Goal: Information Seeking & Learning: Compare options

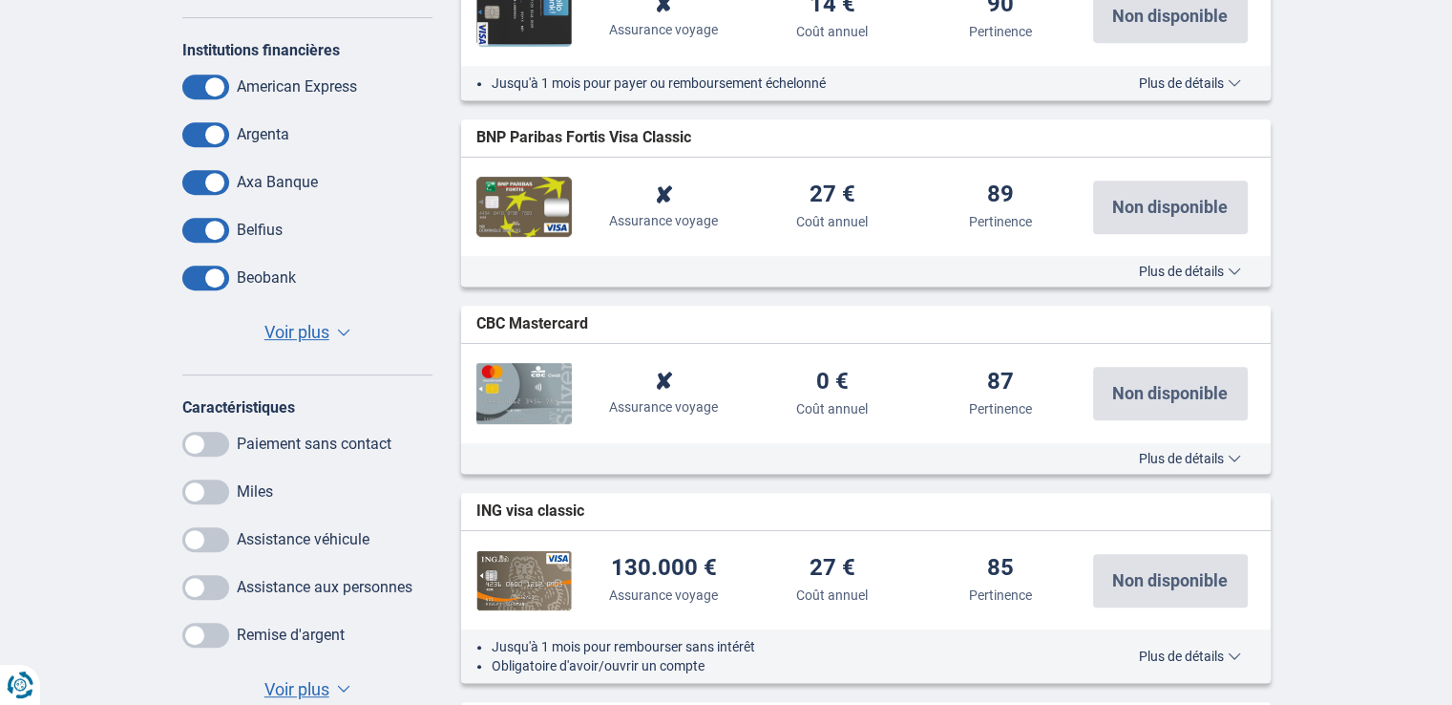
scroll to position [764, 0]
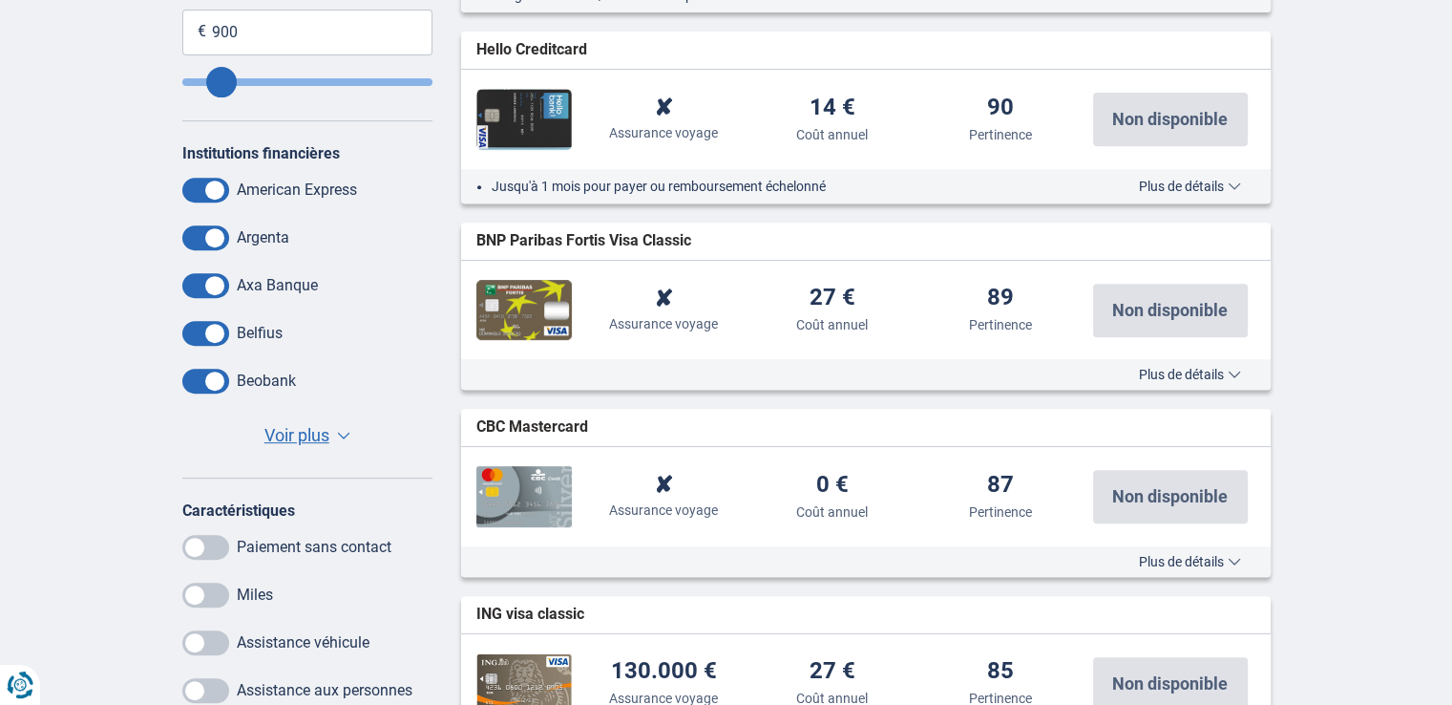
click at [187, 188] on span at bounding box center [205, 190] width 47 height 25
click at [0, 0] on input "checkbox" at bounding box center [0, 0] width 0 height 0
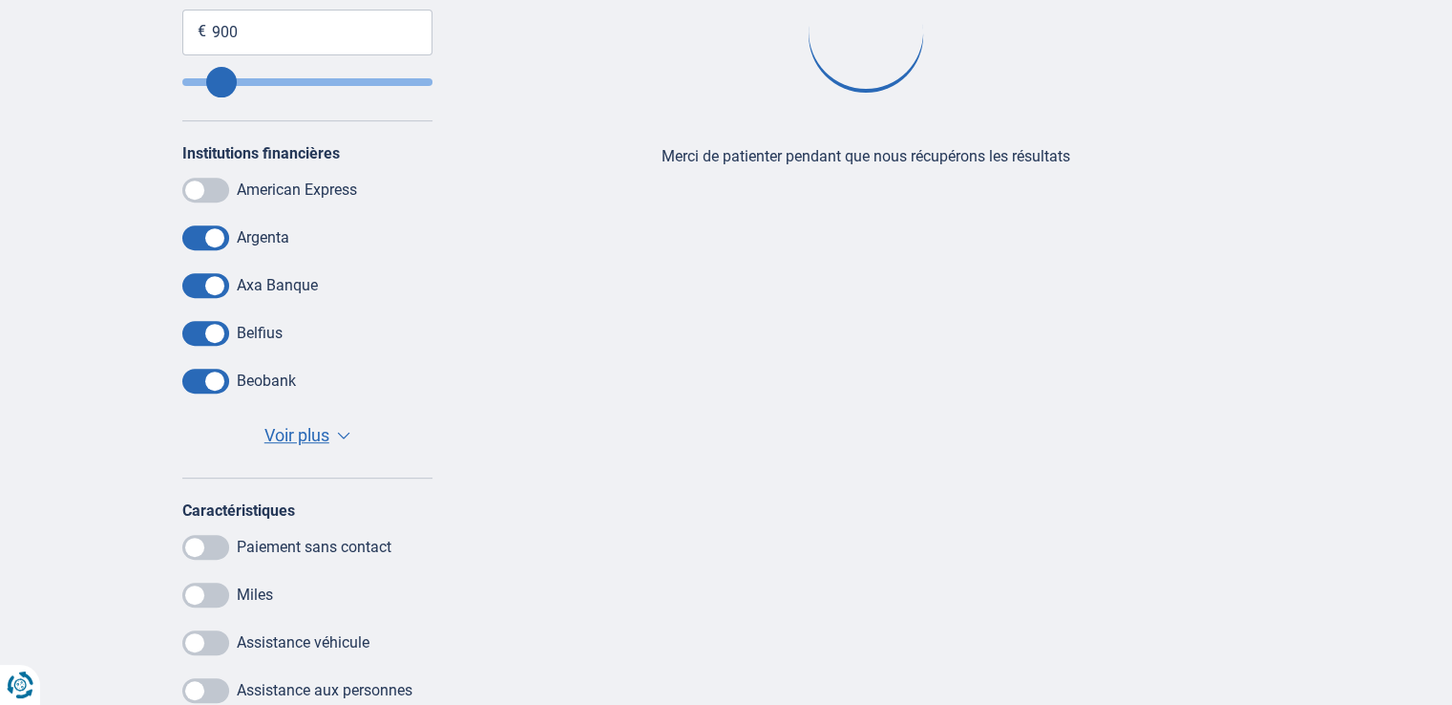
click at [200, 226] on span at bounding box center [205, 237] width 47 height 25
click at [0, 0] on input "checkbox" at bounding box center [0, 0] width 0 height 0
click at [190, 283] on span at bounding box center [205, 285] width 47 height 25
click at [0, 0] on input "checkbox" at bounding box center [0, 0] width 0 height 0
click at [192, 329] on span at bounding box center [205, 333] width 47 height 25
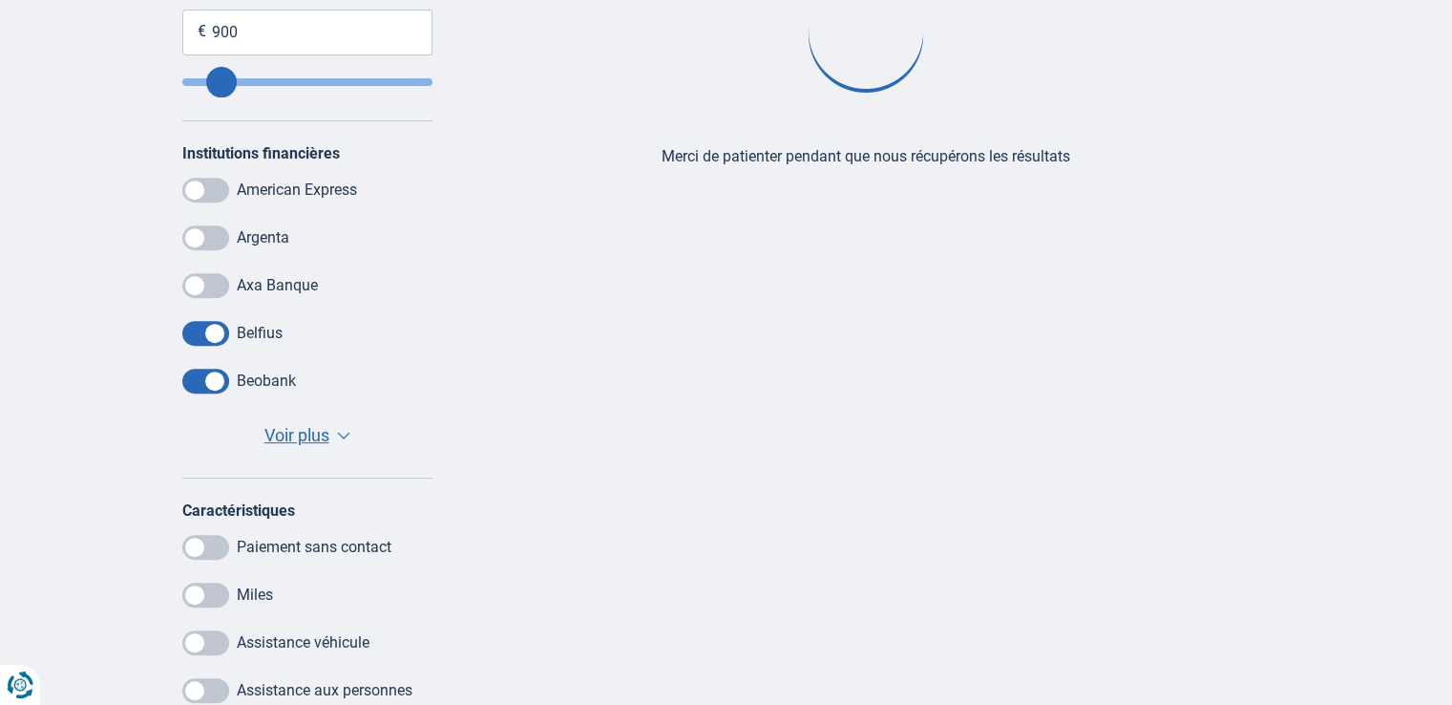
click at [0, 0] on input "checkbox" at bounding box center [0, 0] width 0 height 0
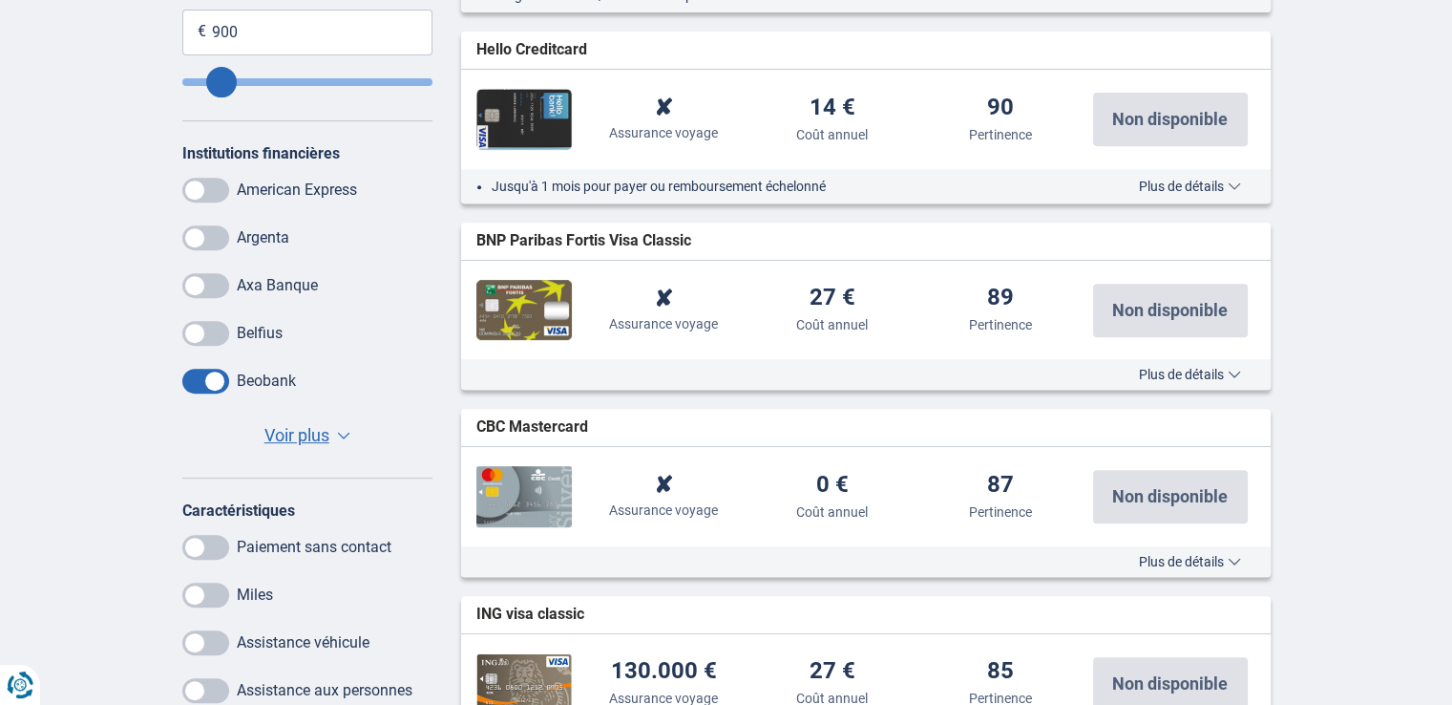
click at [308, 443] on span "Voir plus" at bounding box center [297, 435] width 65 height 25
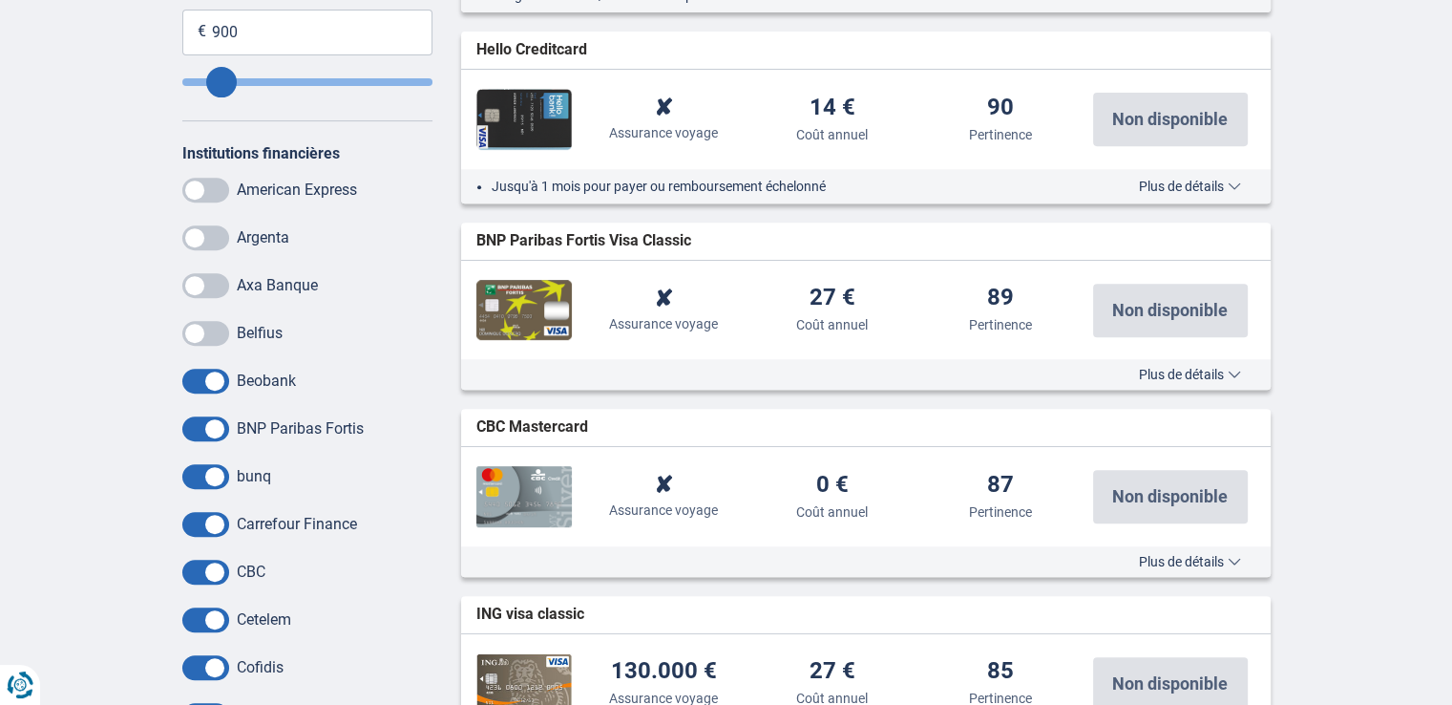
click at [188, 432] on span at bounding box center [205, 428] width 47 height 25
click at [0, 0] on input "checkbox" at bounding box center [0, 0] width 0 height 0
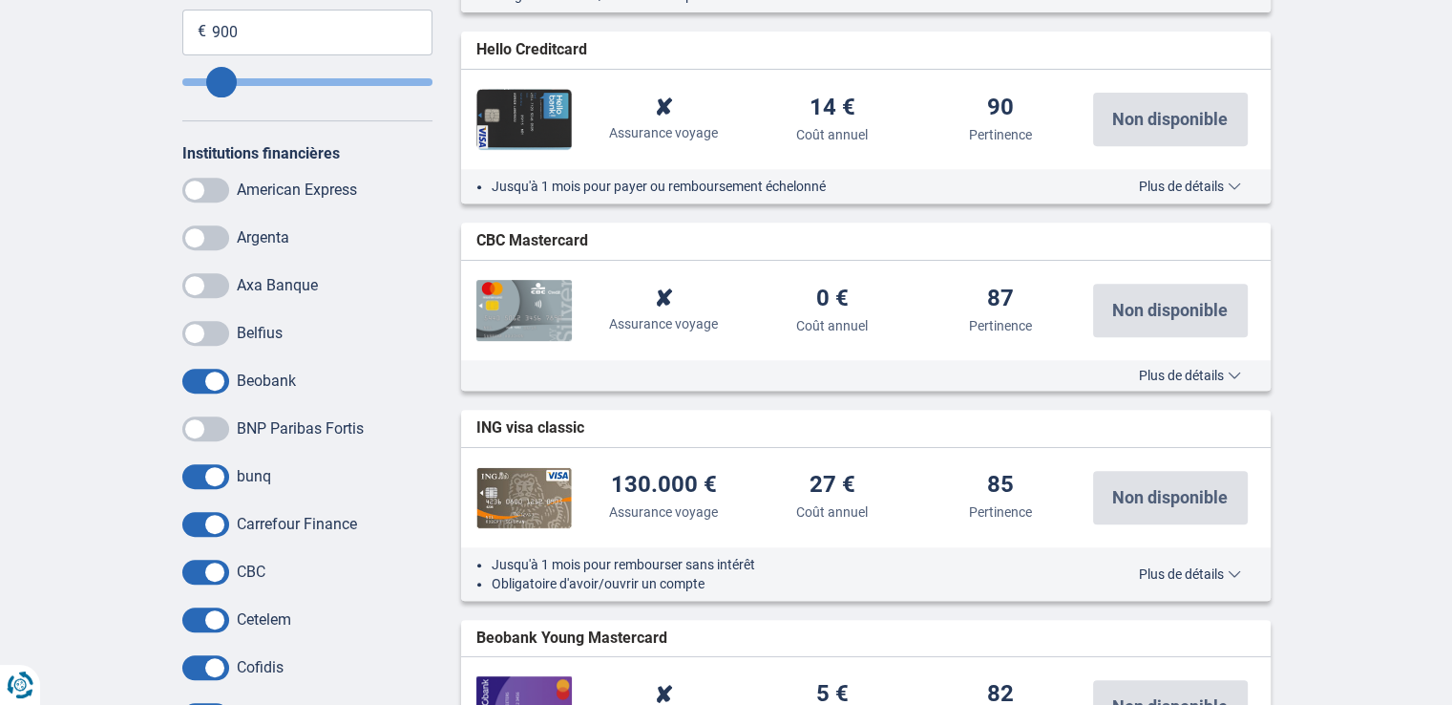
click at [187, 475] on span at bounding box center [205, 476] width 47 height 25
click at [0, 0] on input "checkbox" at bounding box center [0, 0] width 0 height 0
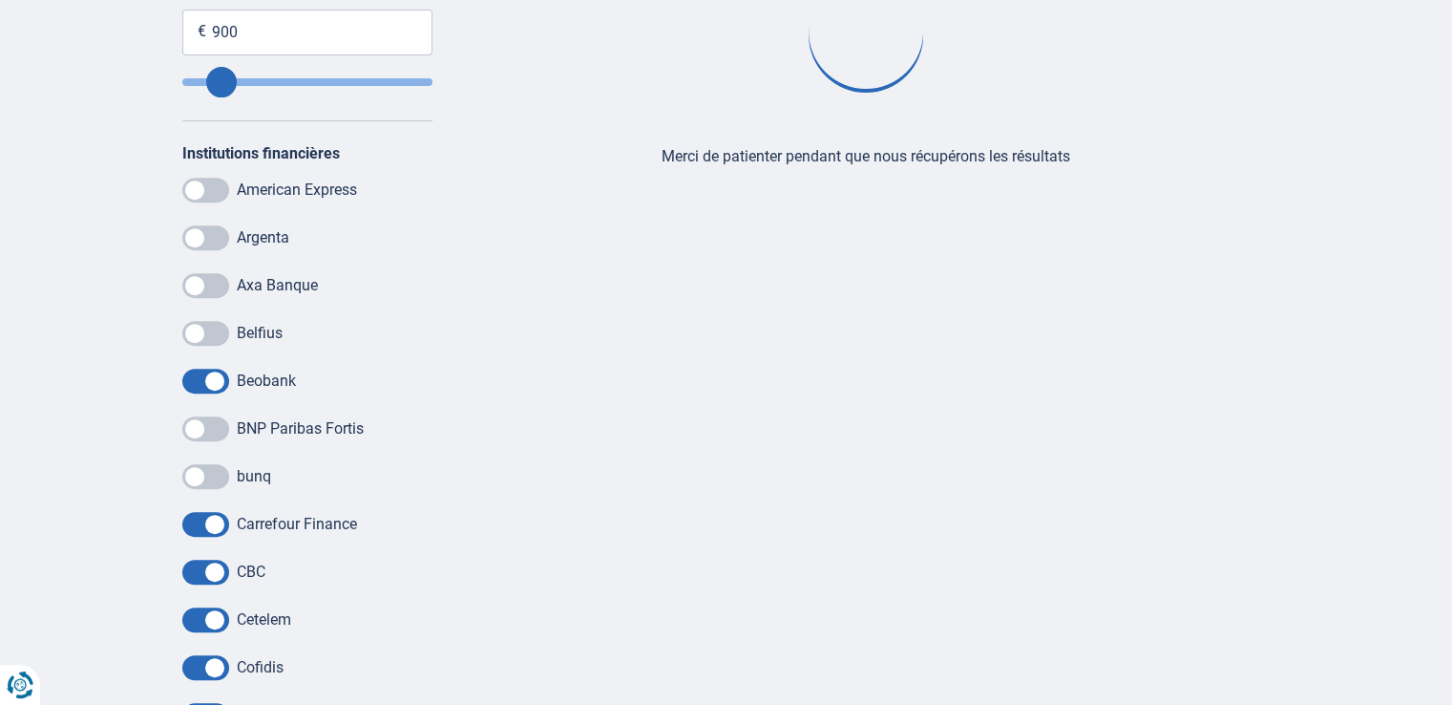
click at [198, 528] on span at bounding box center [205, 524] width 47 height 25
click at [0, 0] on input "checkbox" at bounding box center [0, 0] width 0 height 0
click at [194, 569] on span at bounding box center [205, 572] width 47 height 25
click at [0, 0] on input "checkbox" at bounding box center [0, 0] width 0 height 0
click at [197, 620] on span at bounding box center [205, 619] width 47 height 25
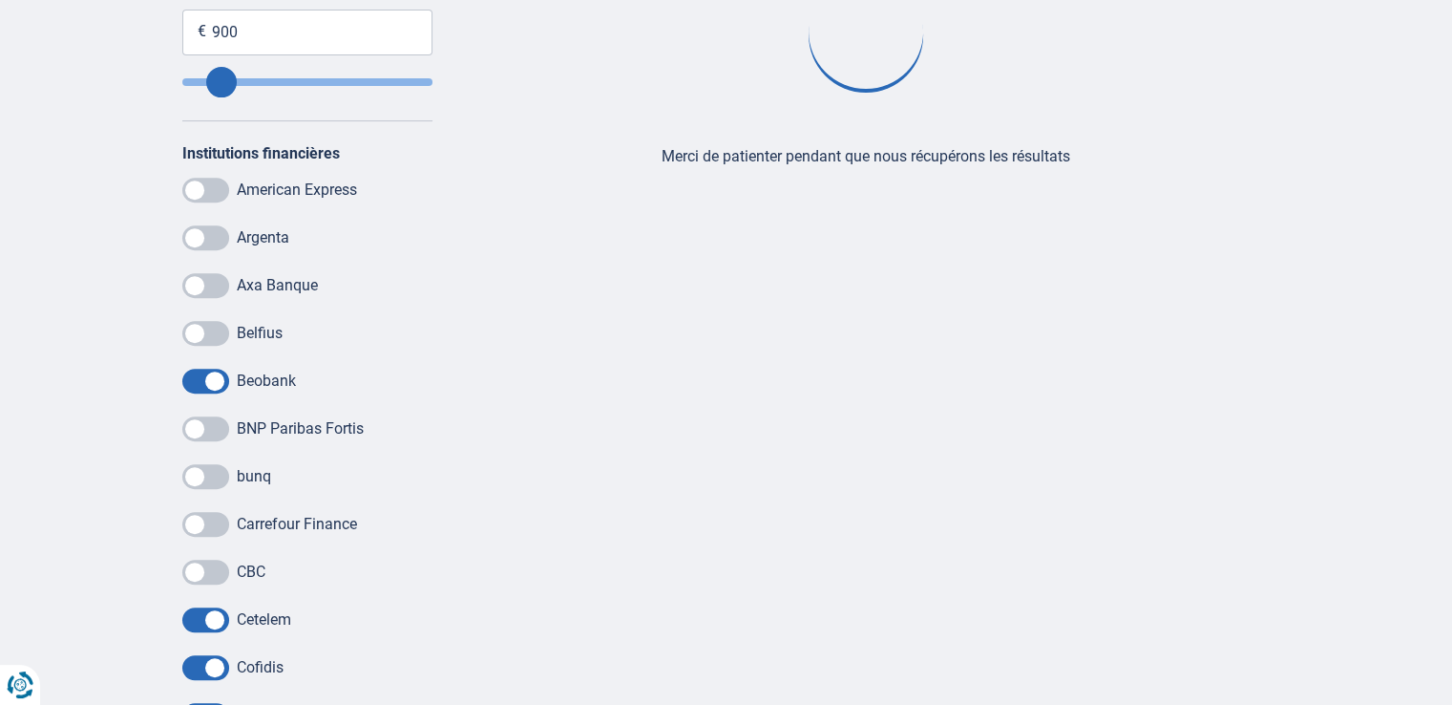
click at [0, 0] on input "checkbox" at bounding box center [0, 0] width 0 height 0
click at [199, 655] on span at bounding box center [205, 667] width 47 height 25
click at [0, 0] on input "checkbox" at bounding box center [0, 0] width 0 height 0
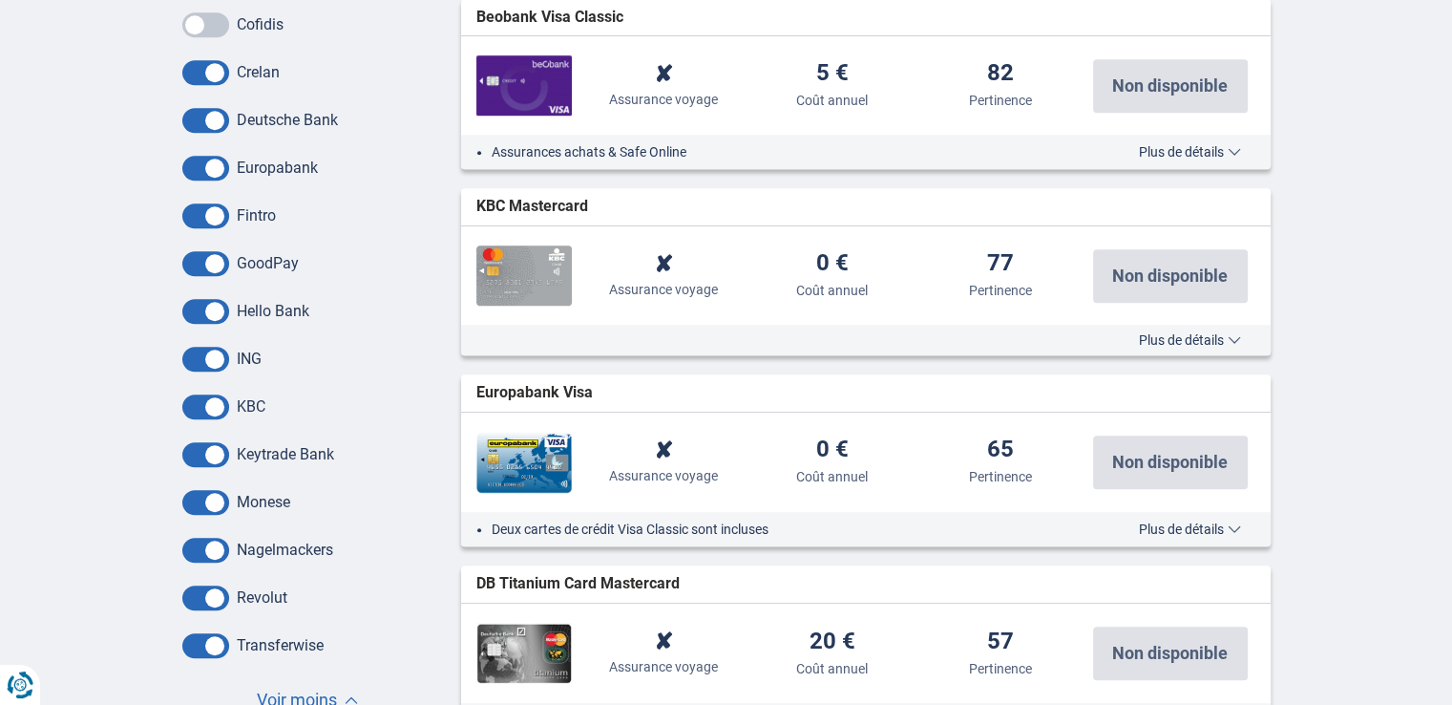
scroll to position [1432, 0]
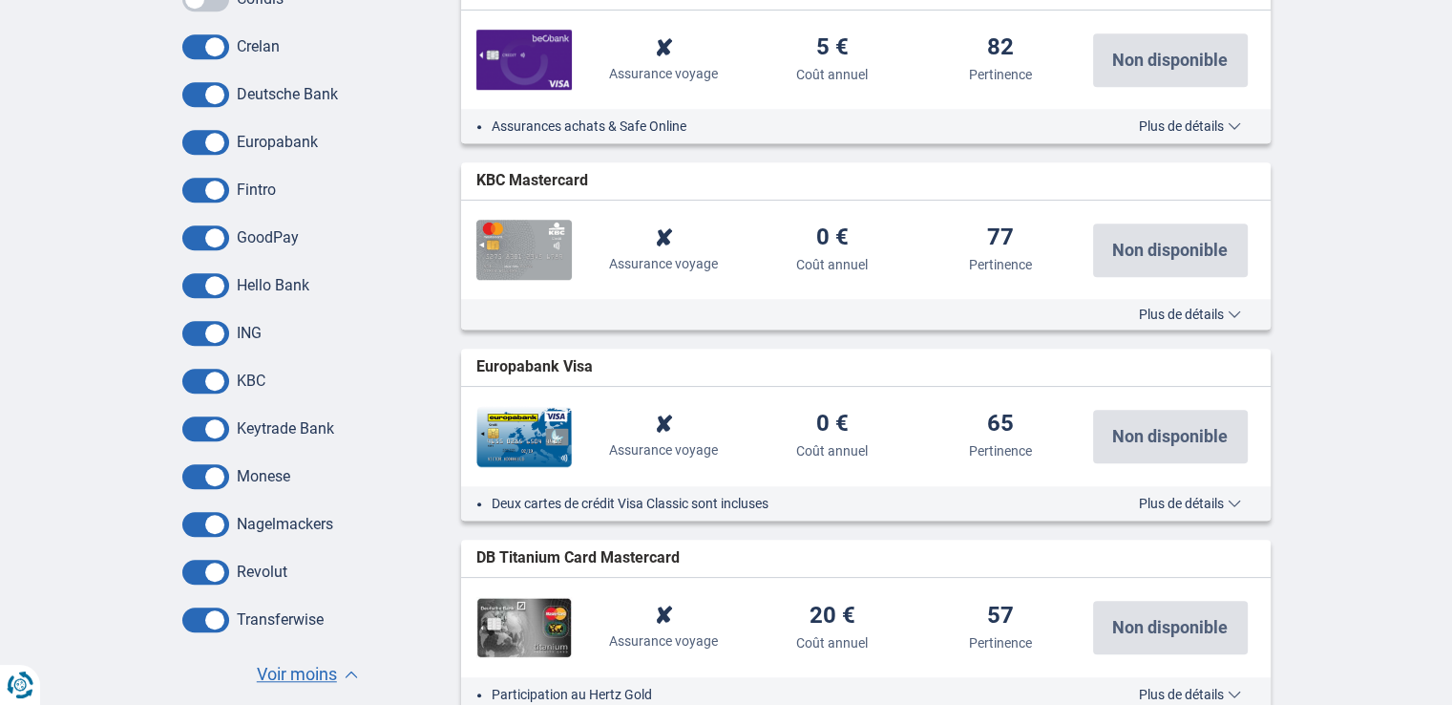
click at [197, 612] on span at bounding box center [205, 619] width 47 height 25
click at [0, 0] on input "checkbox" at bounding box center [0, 0] width 0 height 0
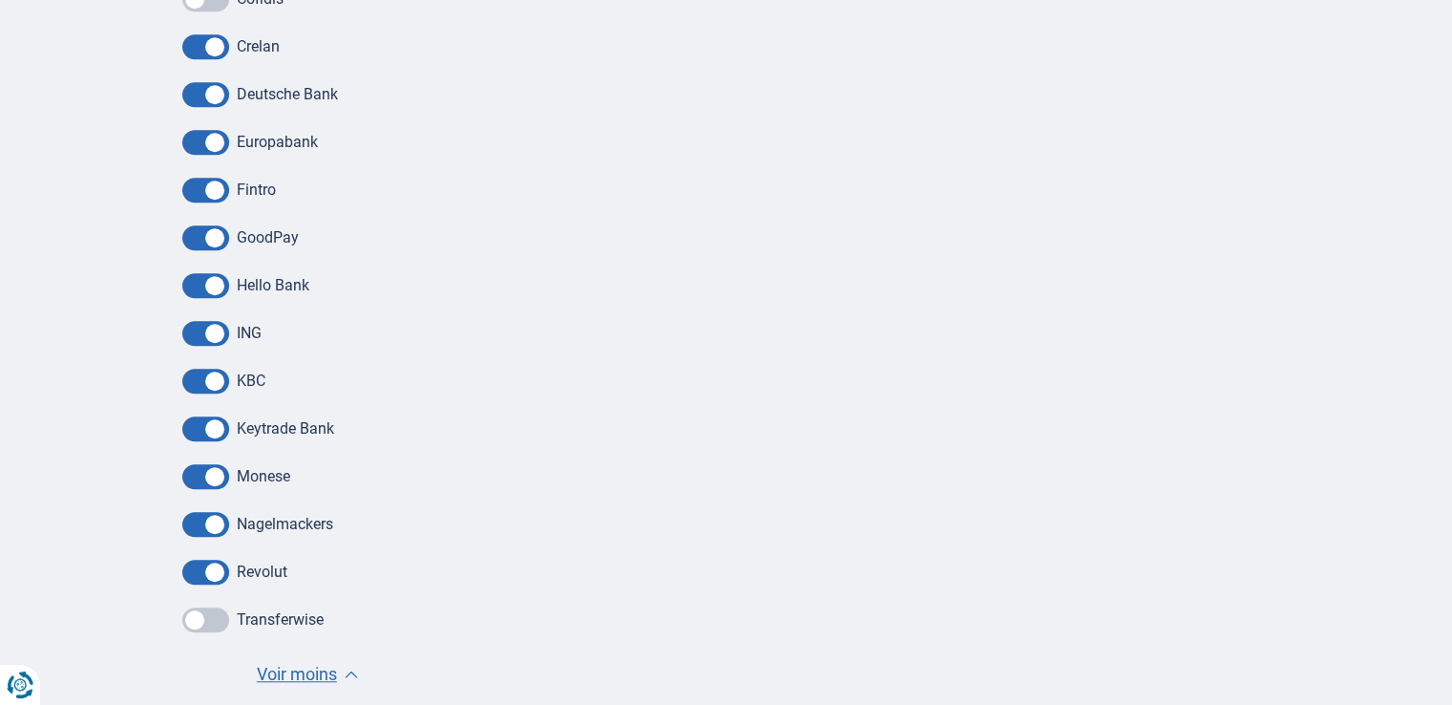
click at [199, 568] on span at bounding box center [205, 572] width 47 height 25
click at [0, 0] on input "checkbox" at bounding box center [0, 0] width 0 height 0
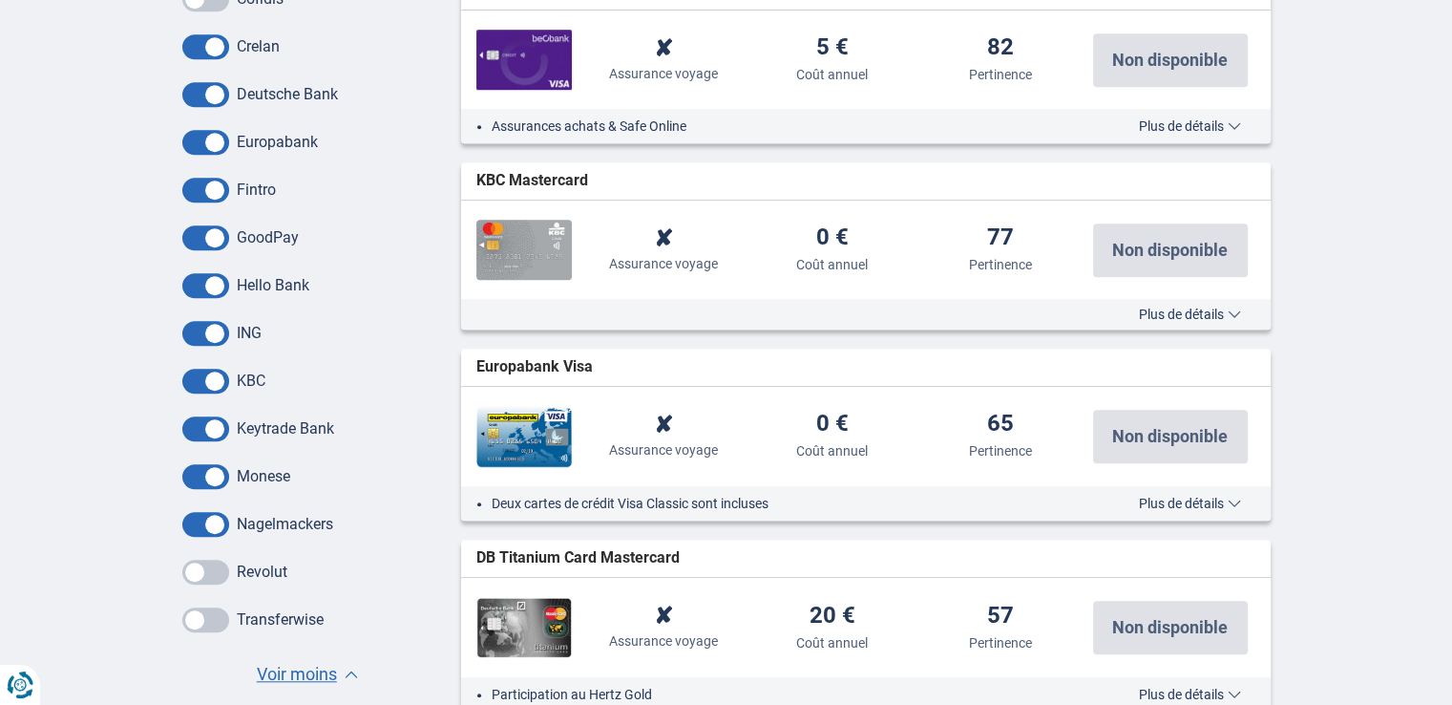
click at [195, 519] on span at bounding box center [205, 524] width 47 height 25
click at [0, 0] on input "checkbox" at bounding box center [0, 0] width 0 height 0
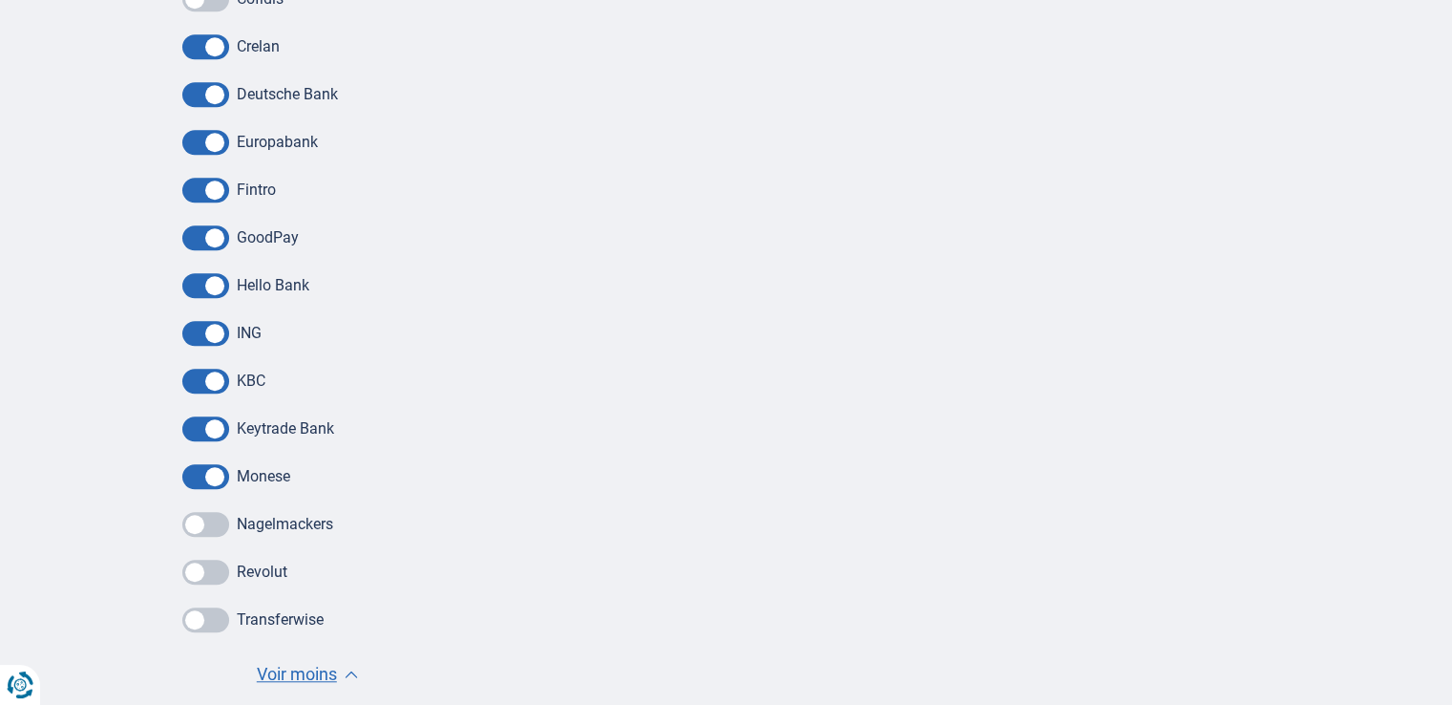
click at [197, 475] on span at bounding box center [205, 476] width 47 height 25
click at [0, 0] on input "checkbox" at bounding box center [0, 0] width 0 height 0
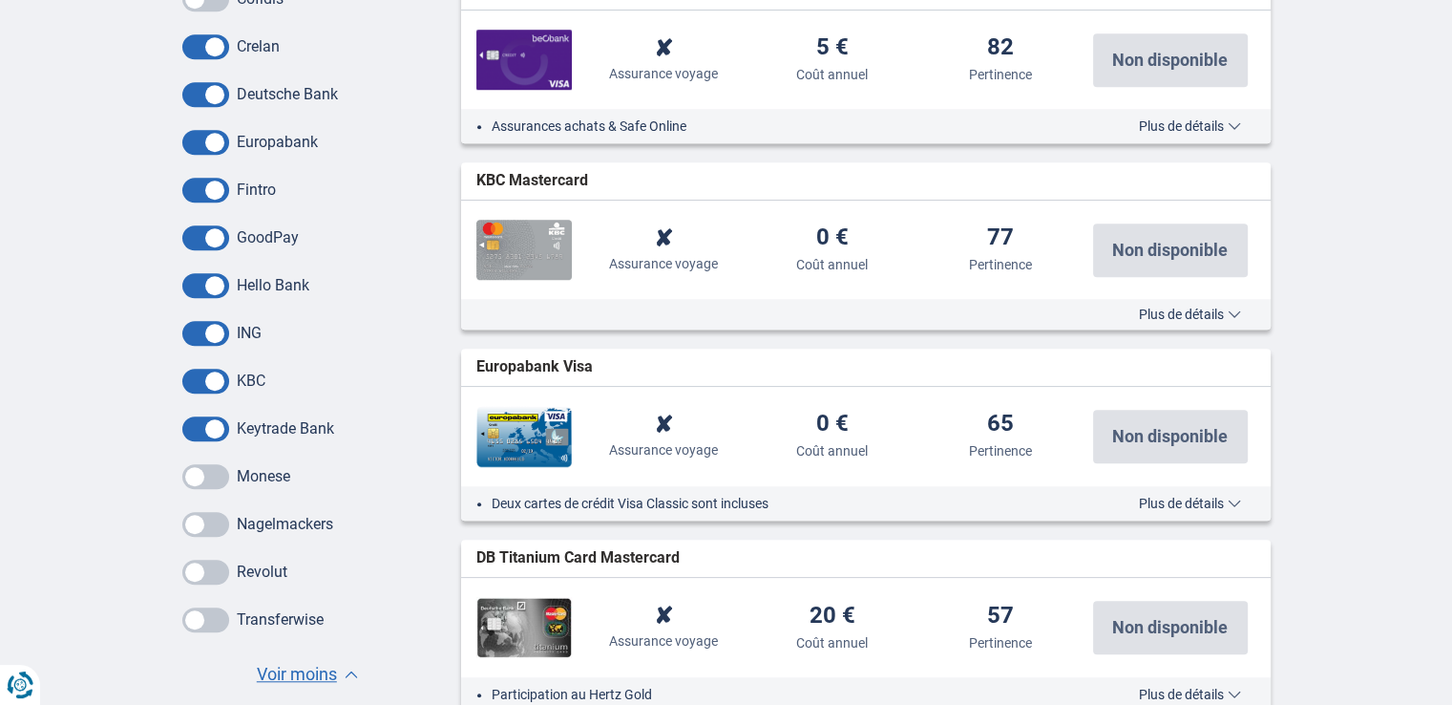
click at [199, 423] on span at bounding box center [205, 428] width 47 height 25
click at [0, 0] on input "checkbox" at bounding box center [0, 0] width 0 height 0
click at [191, 384] on span at bounding box center [205, 381] width 47 height 25
click at [0, 0] on input "checkbox" at bounding box center [0, 0] width 0 height 0
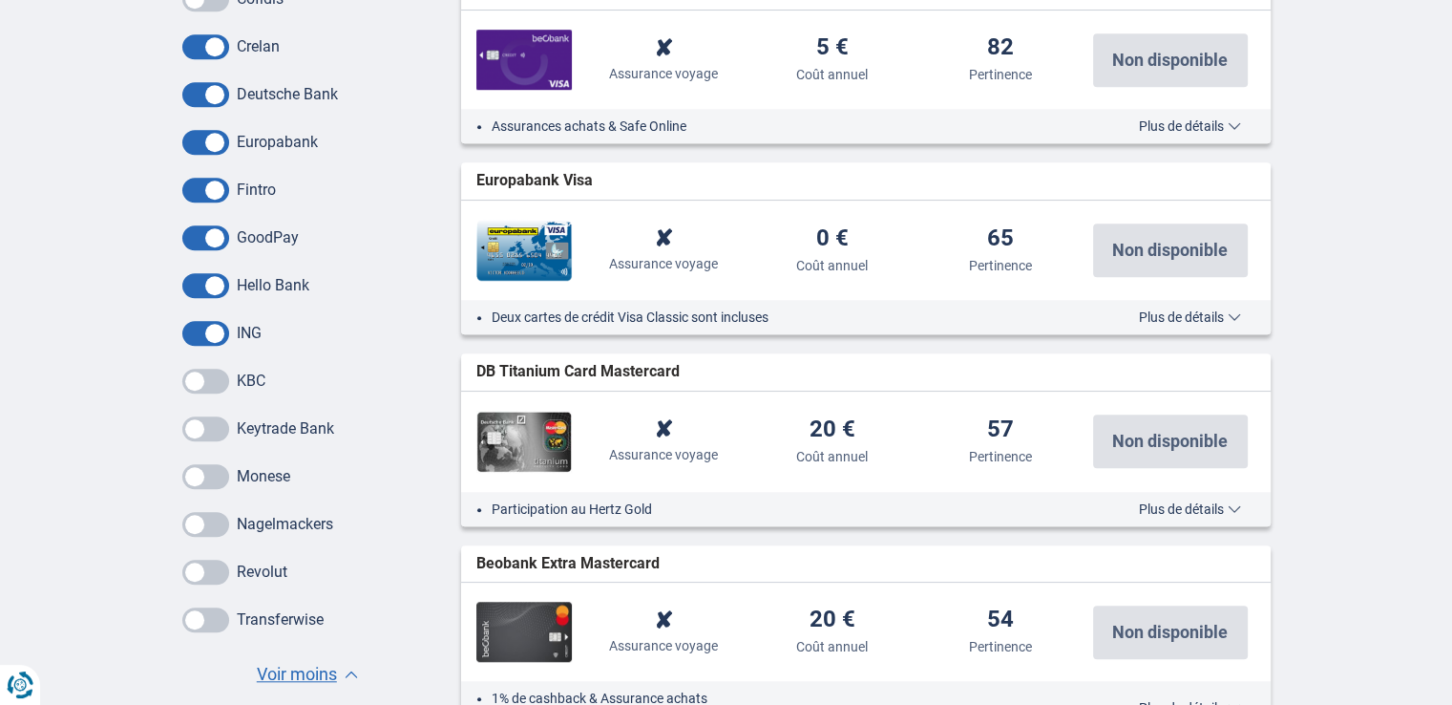
click at [188, 334] on span at bounding box center [205, 333] width 47 height 25
click at [0, 0] on input "checkbox" at bounding box center [0, 0] width 0 height 0
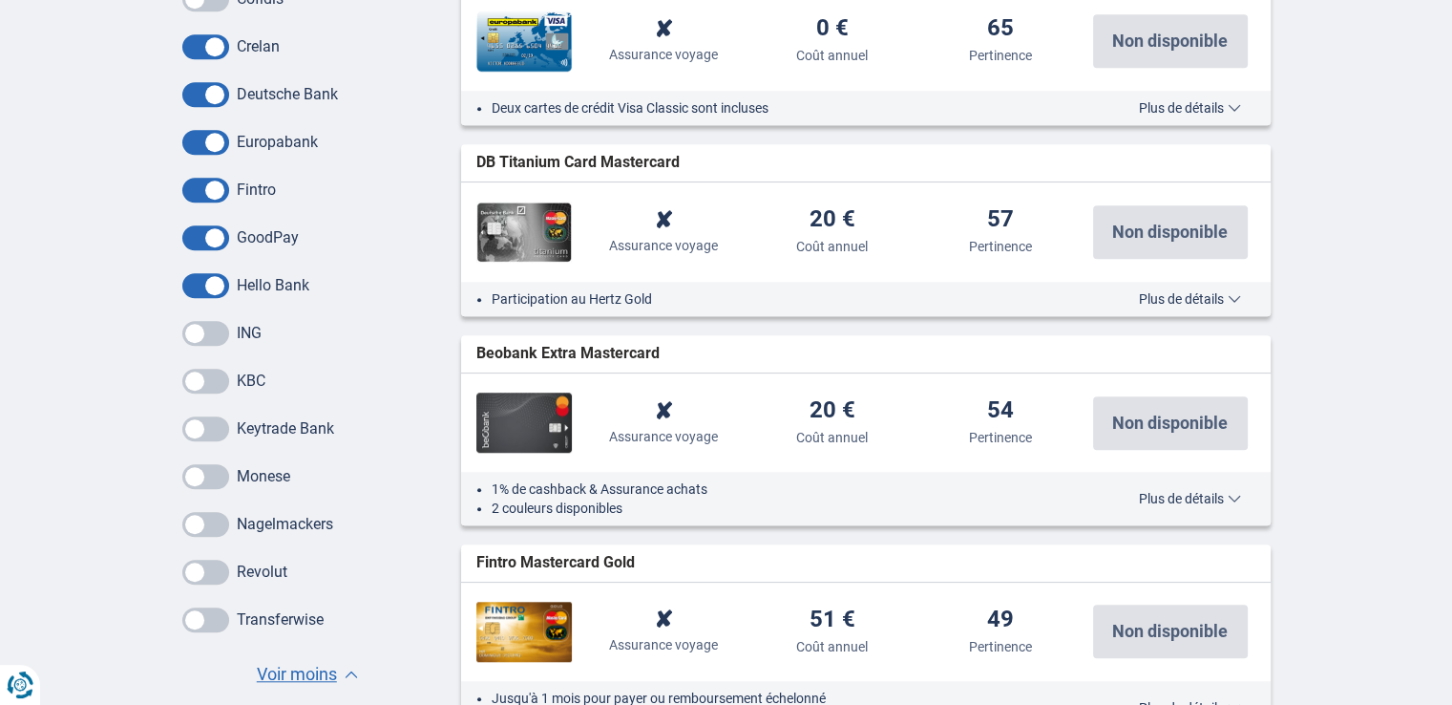
click at [199, 287] on span at bounding box center [205, 285] width 47 height 25
click at [0, 0] on input "checkbox" at bounding box center [0, 0] width 0 height 0
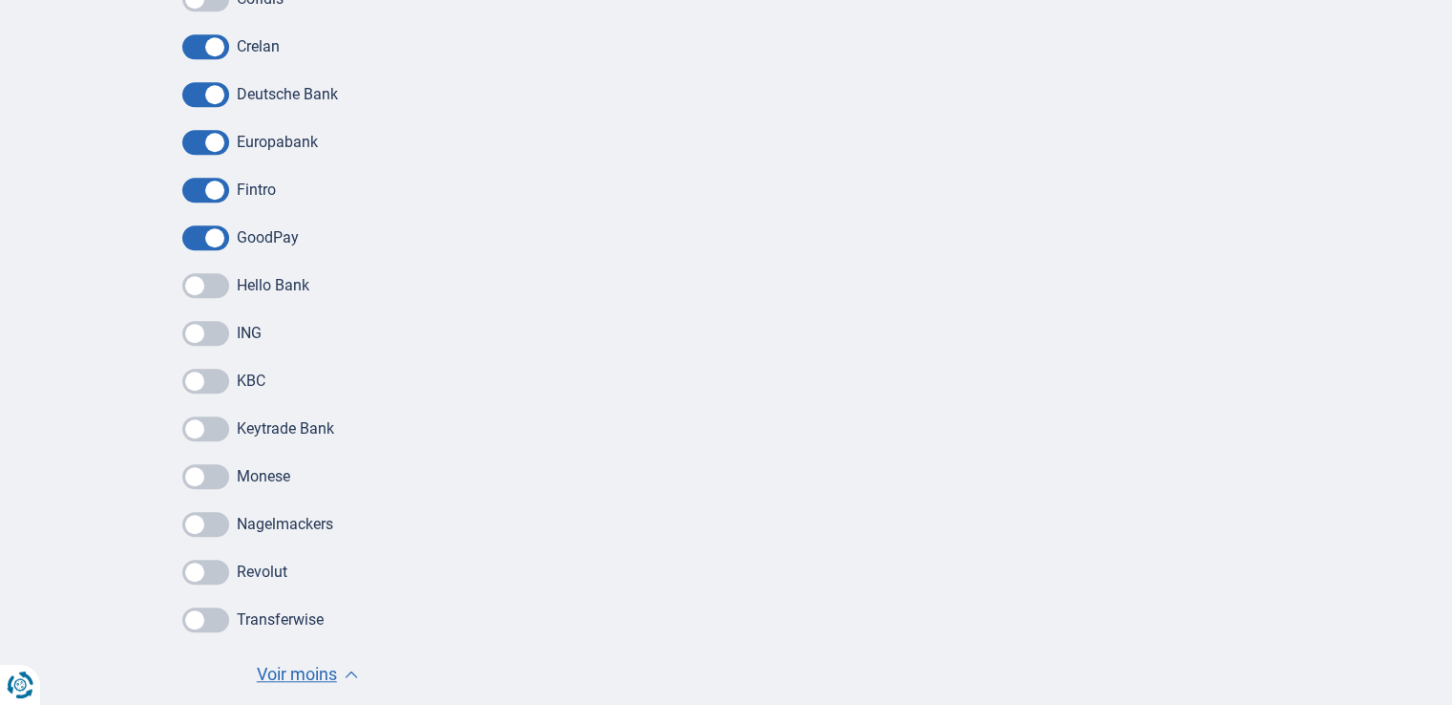
click at [196, 243] on span at bounding box center [205, 237] width 47 height 25
click at [0, 0] on input "checkbox" at bounding box center [0, 0] width 0 height 0
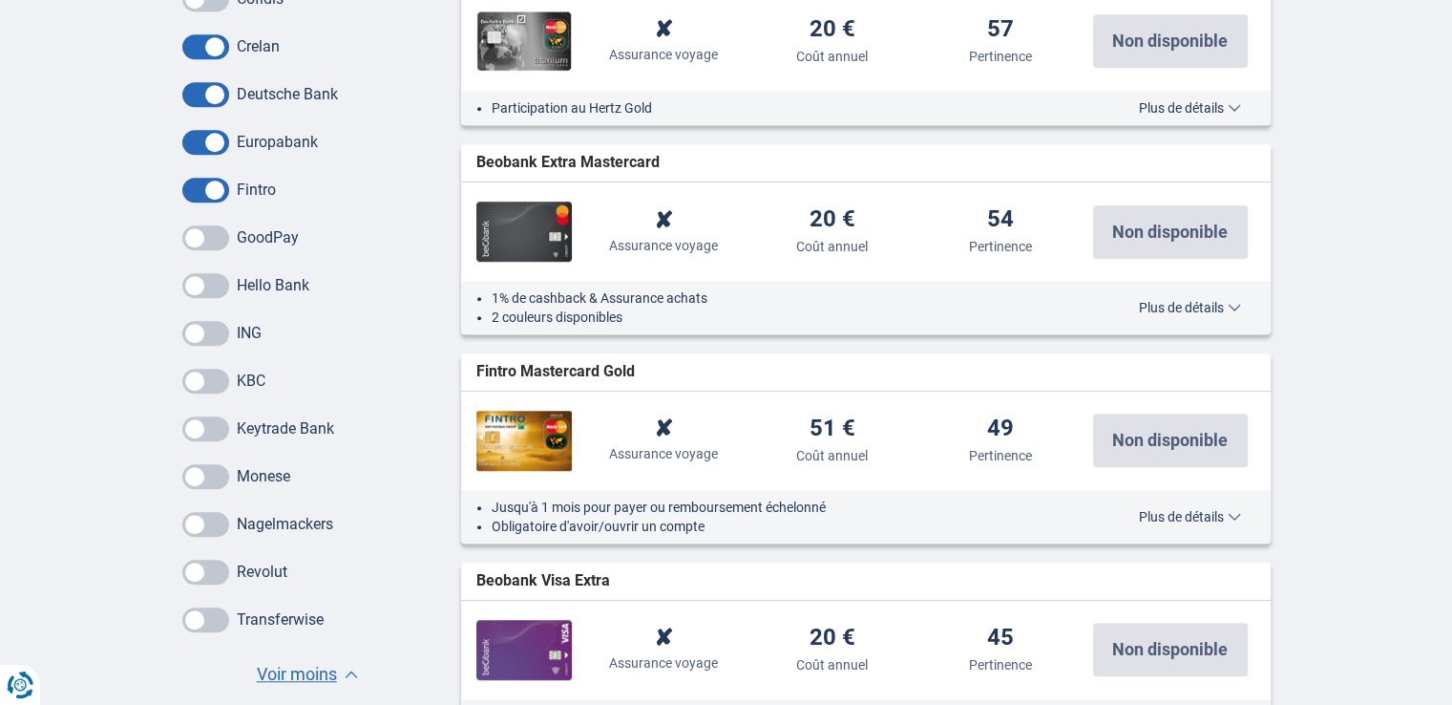
click at [195, 184] on span at bounding box center [205, 190] width 47 height 25
click at [0, 0] on input "checkbox" at bounding box center [0, 0] width 0 height 0
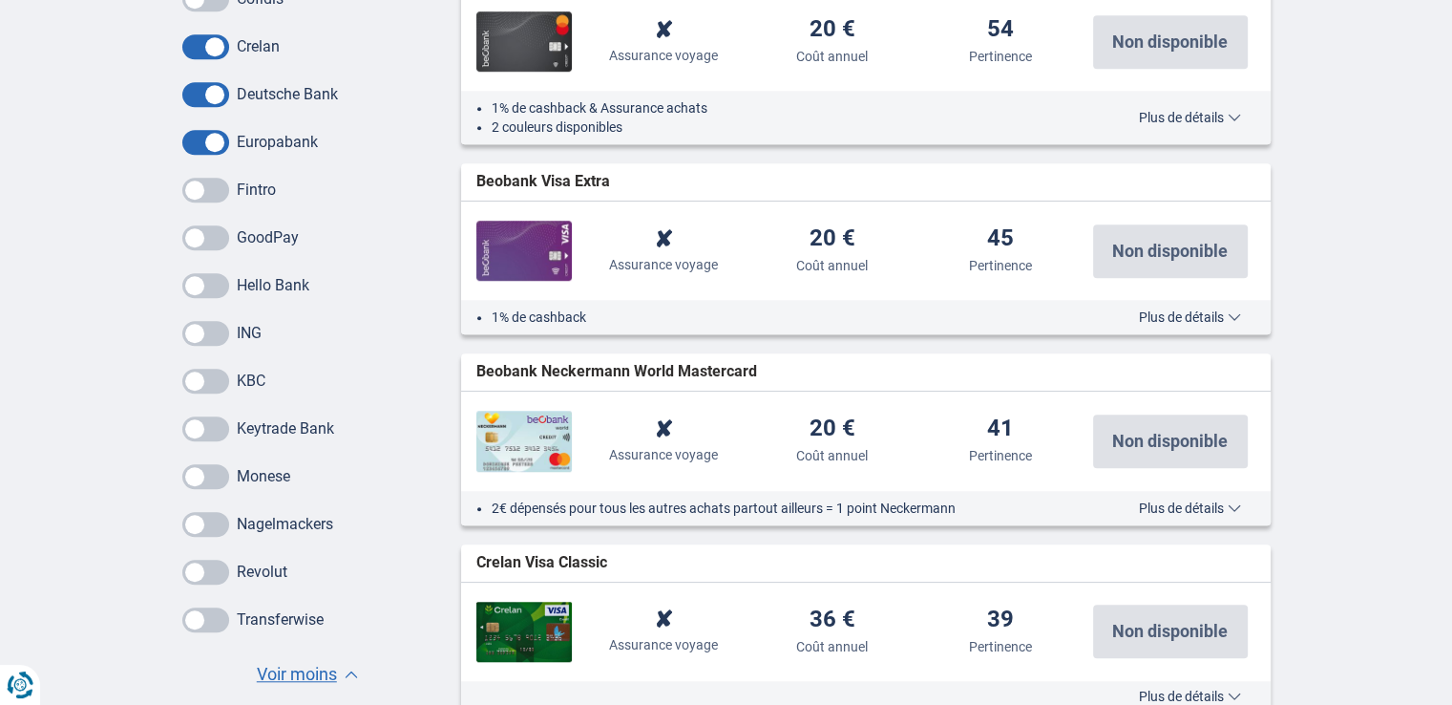
click at [199, 137] on span at bounding box center [205, 142] width 47 height 25
click at [0, 0] on input "checkbox" at bounding box center [0, 0] width 0 height 0
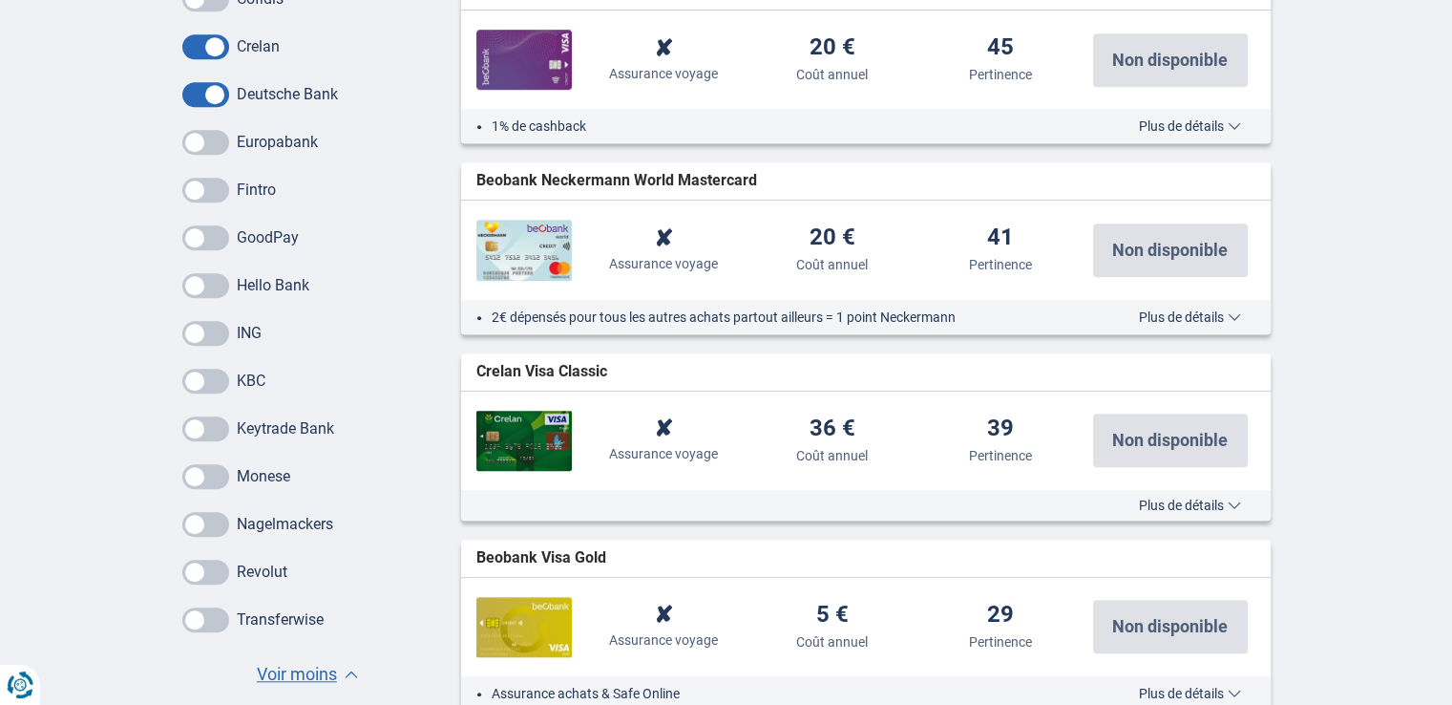
click at [197, 95] on span at bounding box center [205, 94] width 47 height 25
click at [0, 0] on input "checkbox" at bounding box center [0, 0] width 0 height 0
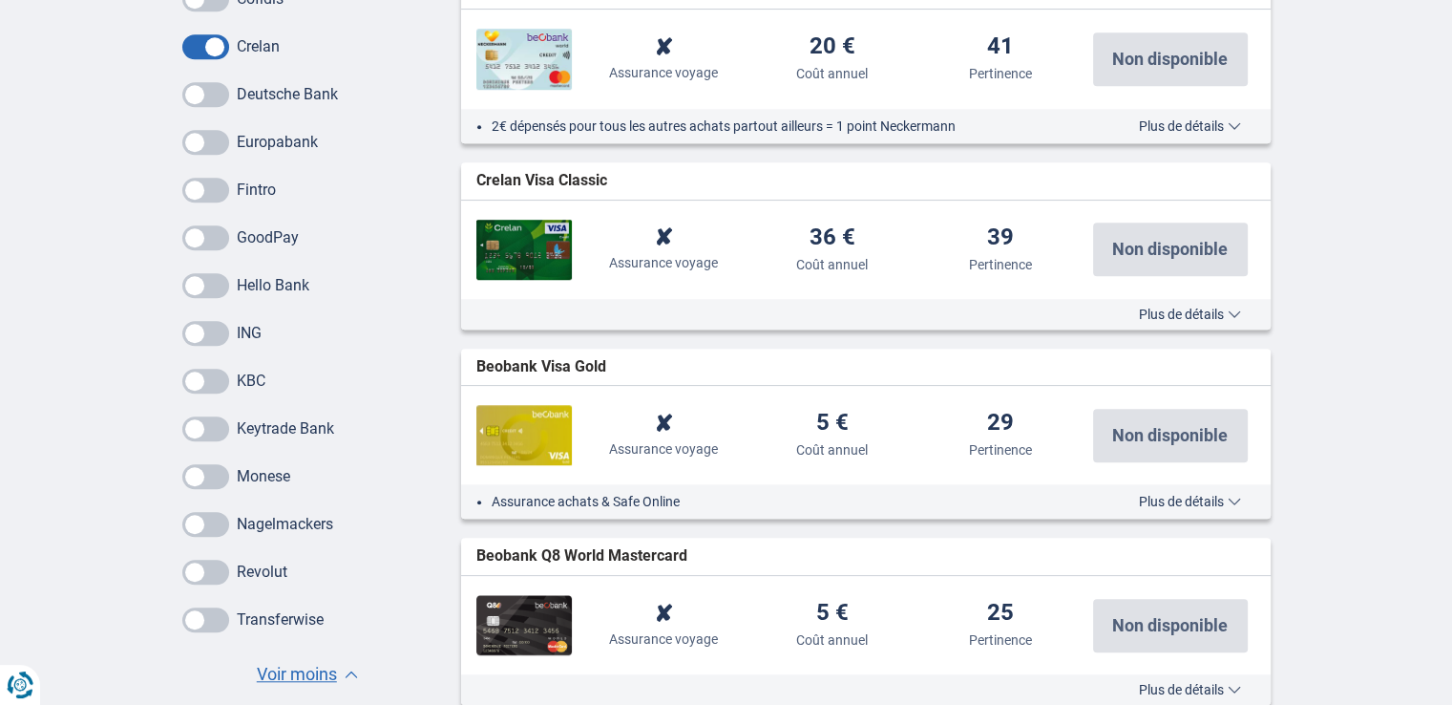
click at [199, 51] on span at bounding box center [205, 46] width 47 height 25
click at [0, 0] on input "checkbox" at bounding box center [0, 0] width 0 height 0
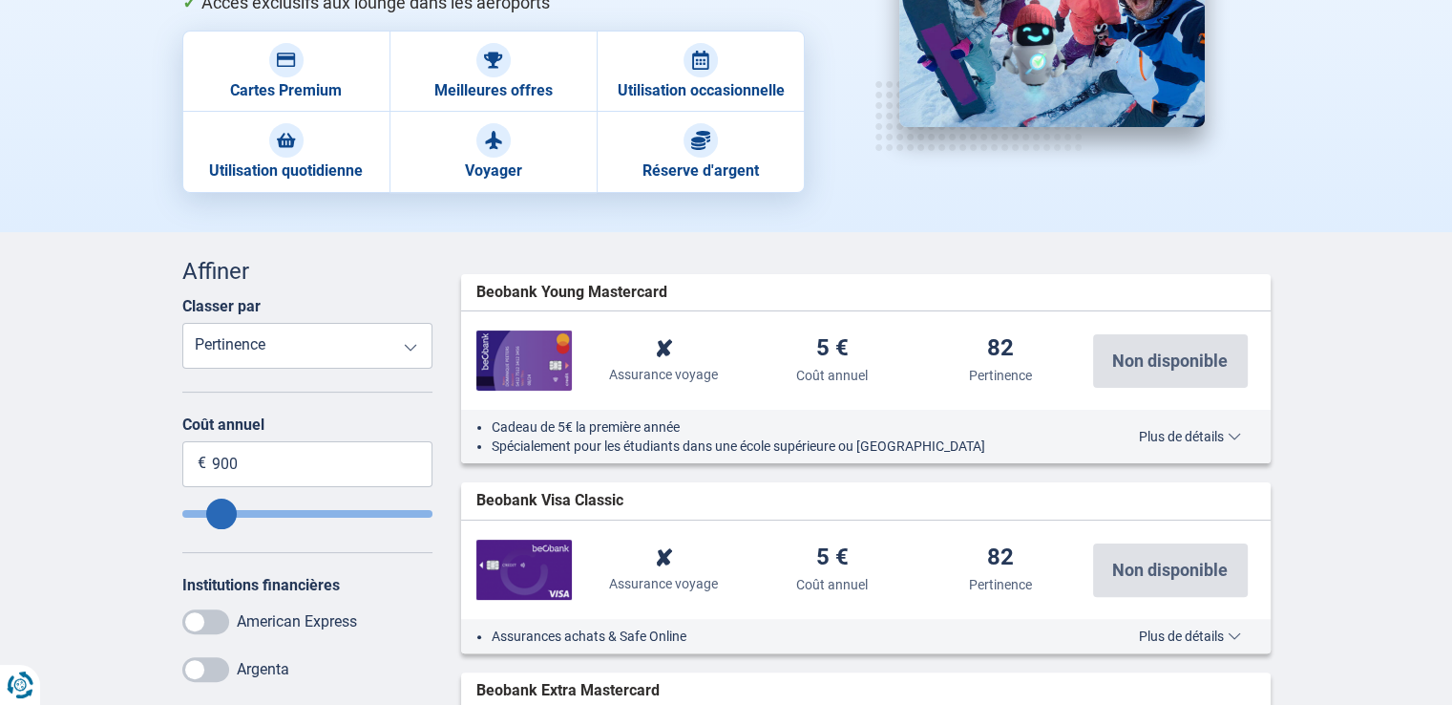
scroll to position [286, 0]
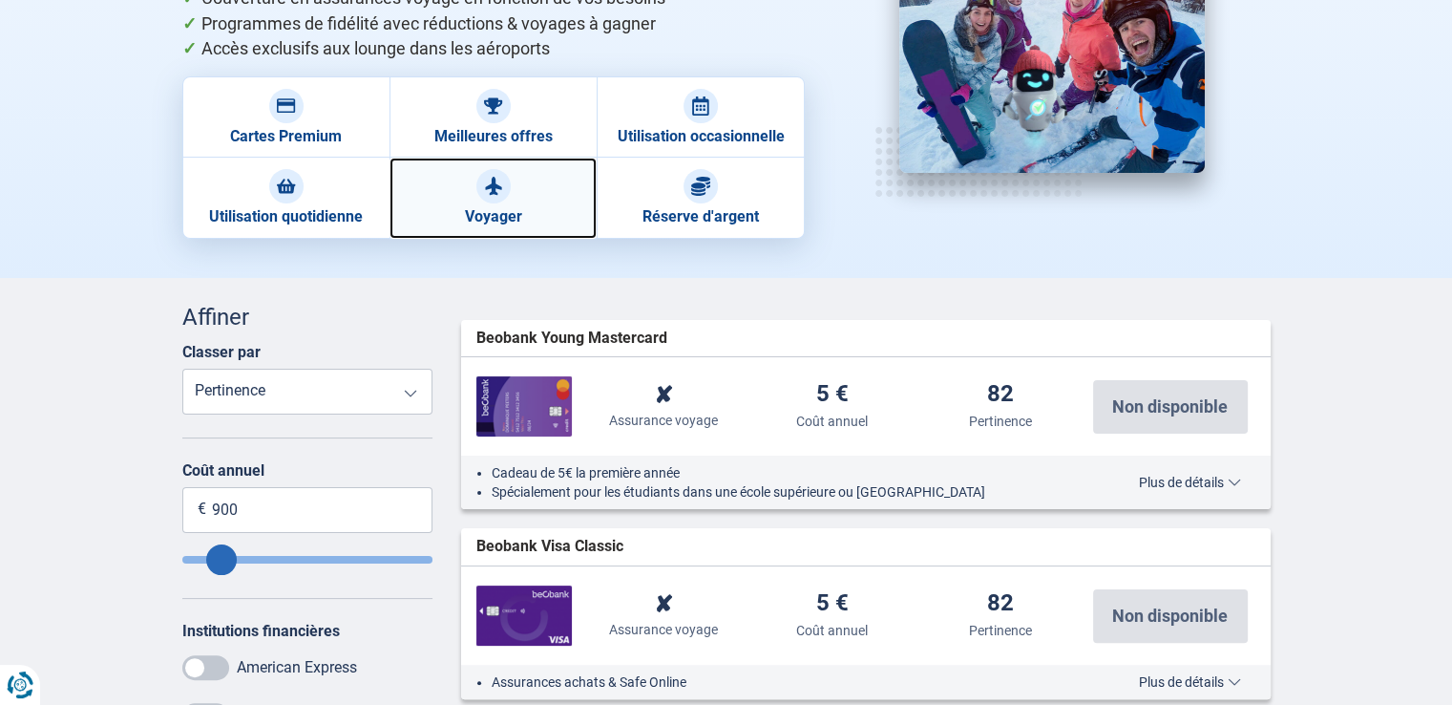
click at [485, 195] on div at bounding box center [493, 186] width 34 height 34
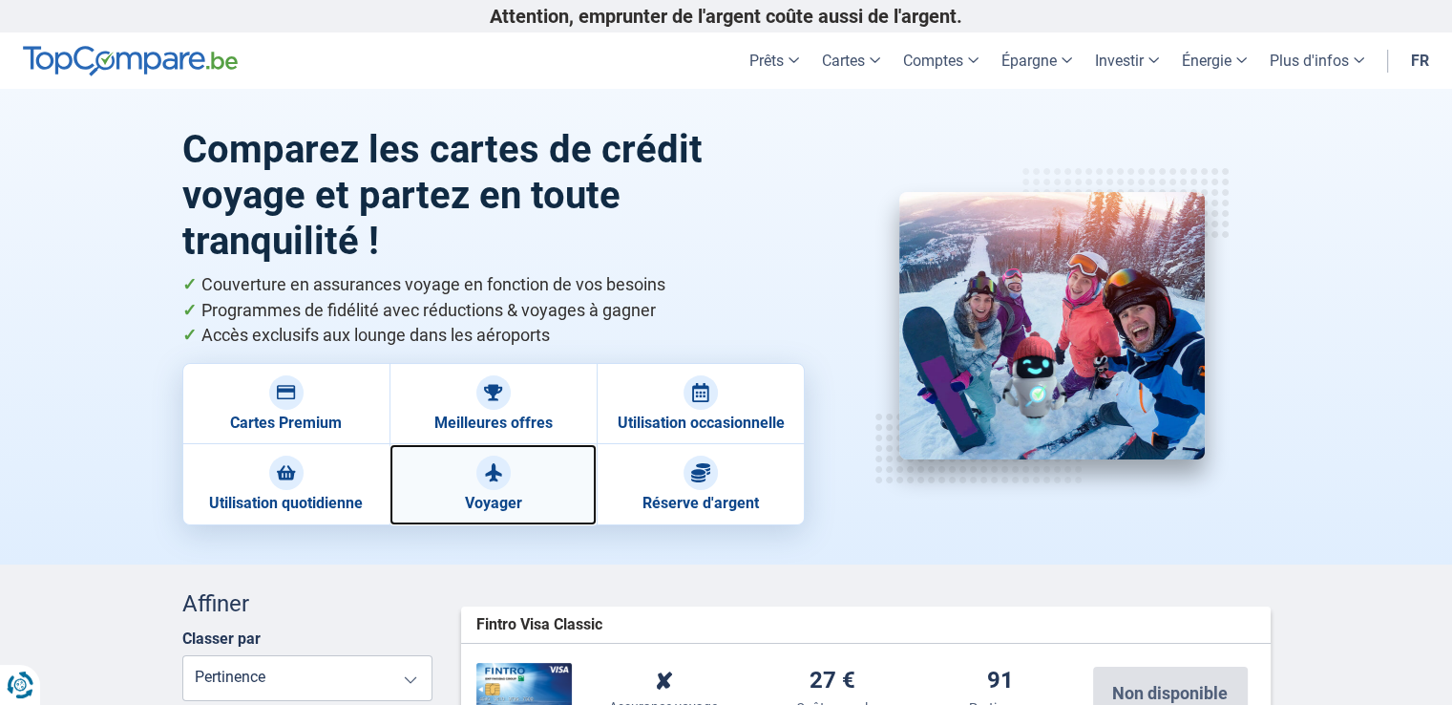
click at [493, 475] on img at bounding box center [493, 472] width 19 height 19
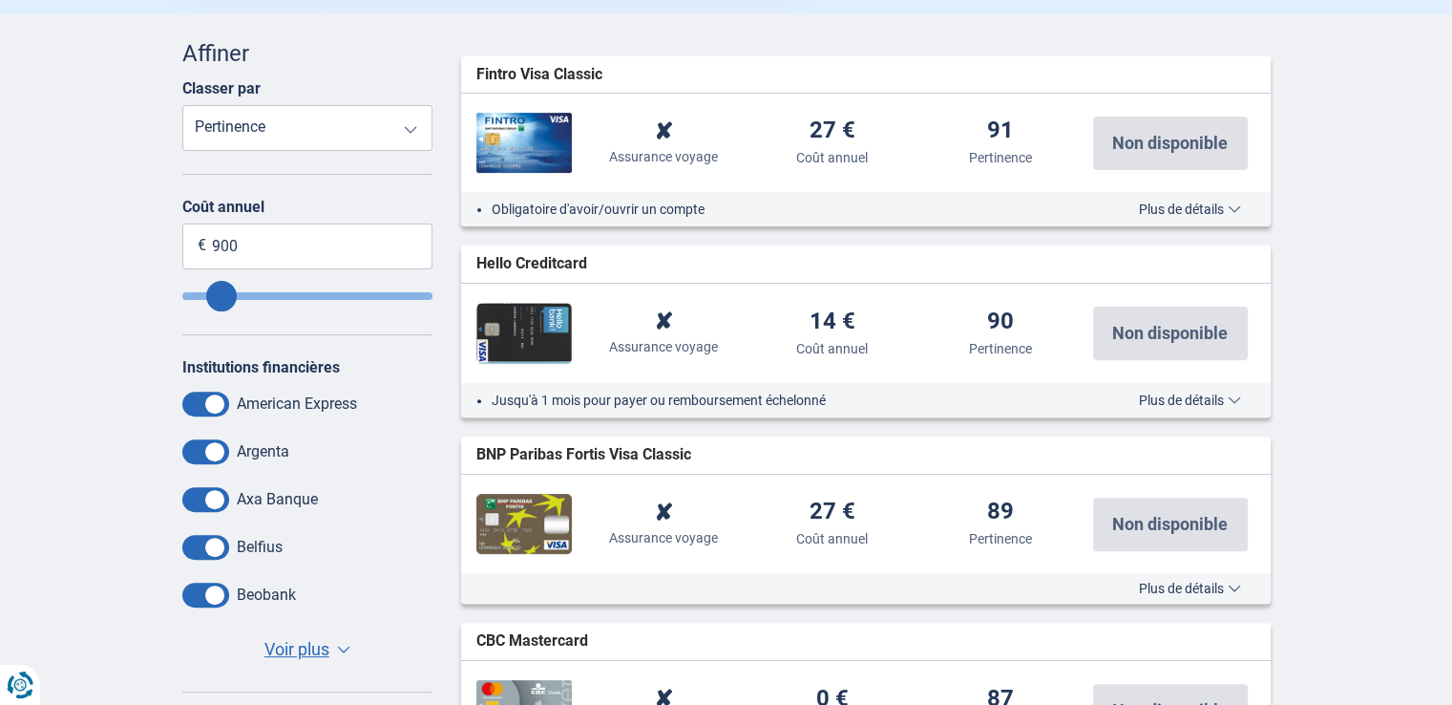
scroll to position [573, 0]
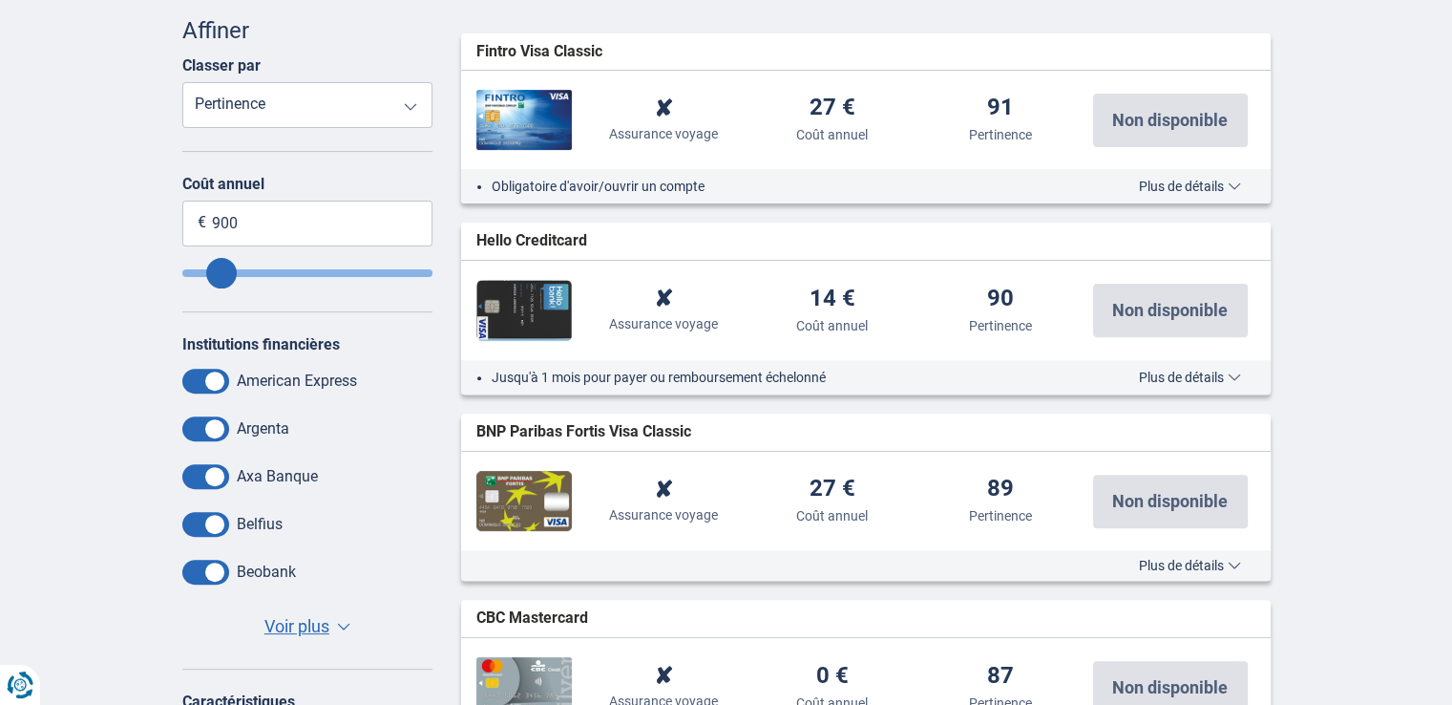
type input "850"
type input "820"
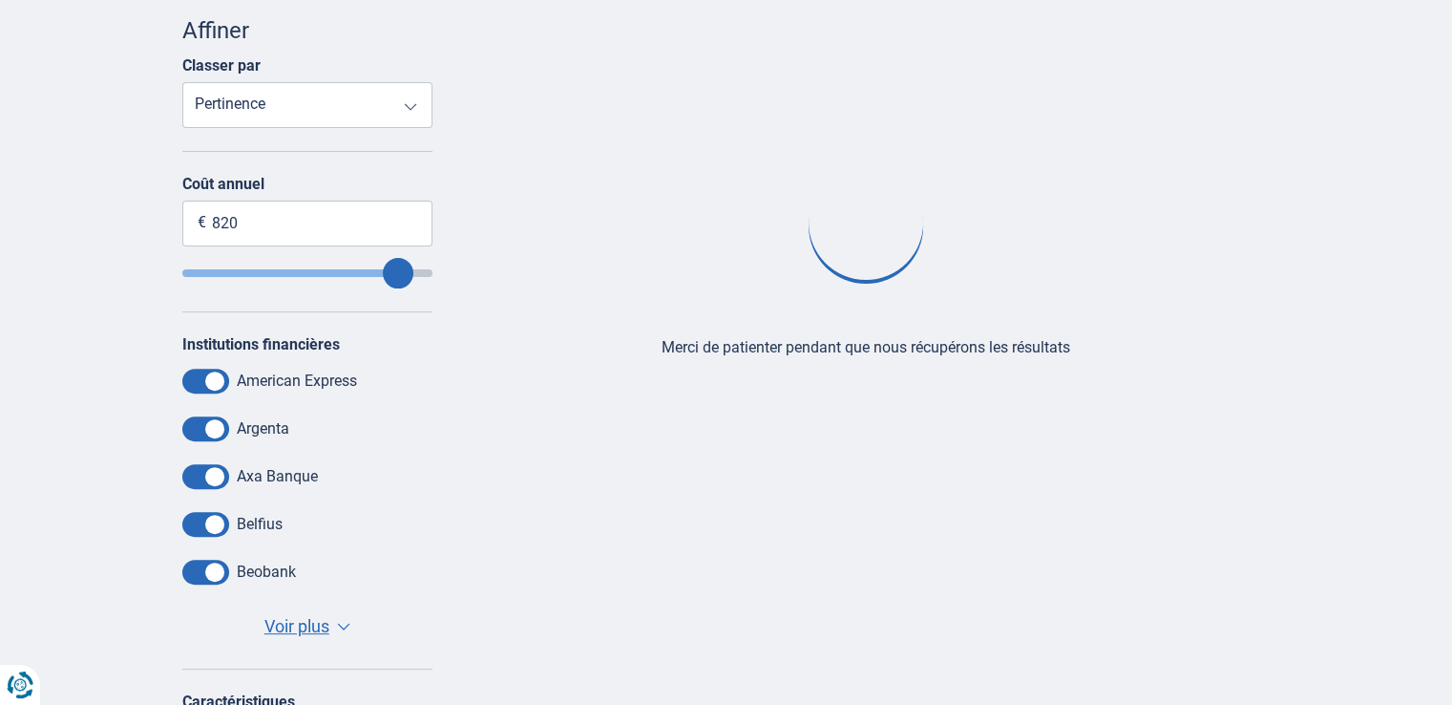
type input "160"
click at [236, 269] on input "Annualfee" at bounding box center [307, 273] width 251 height 8
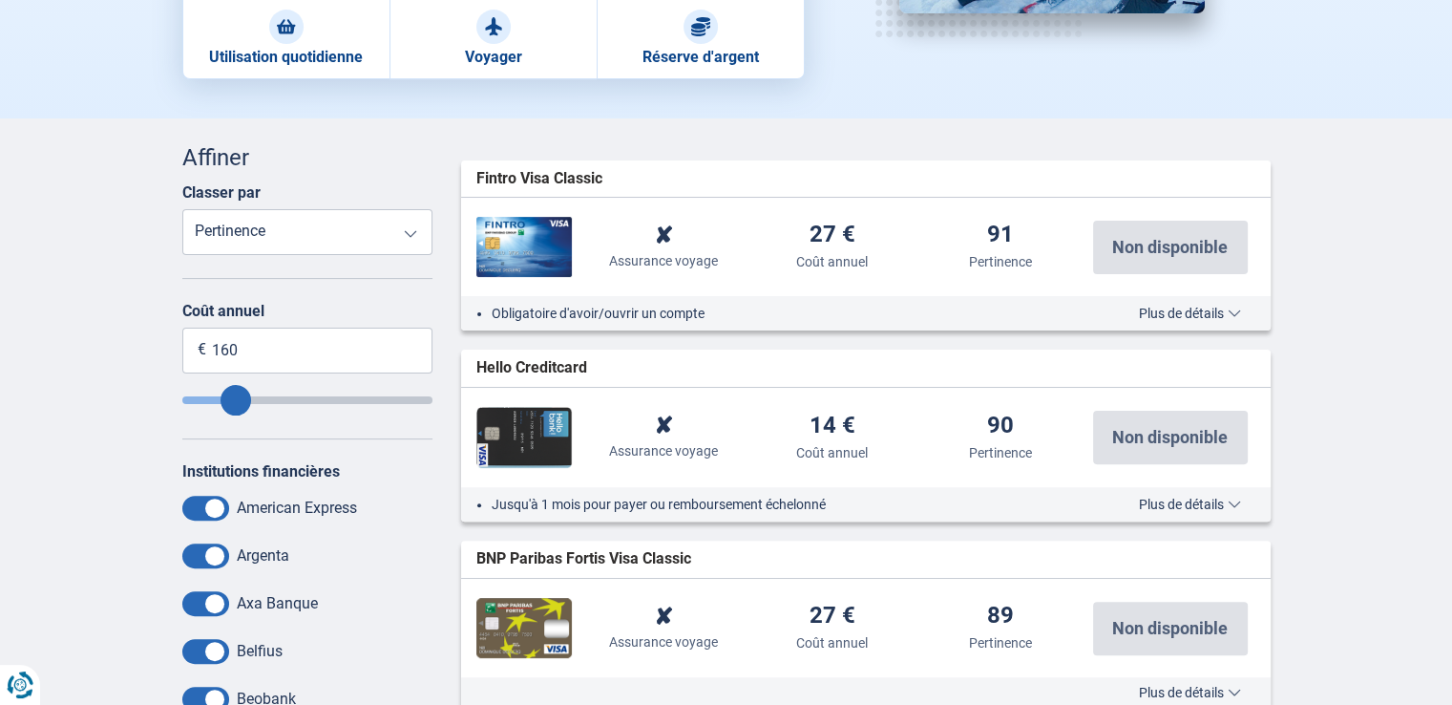
scroll to position [477, 0]
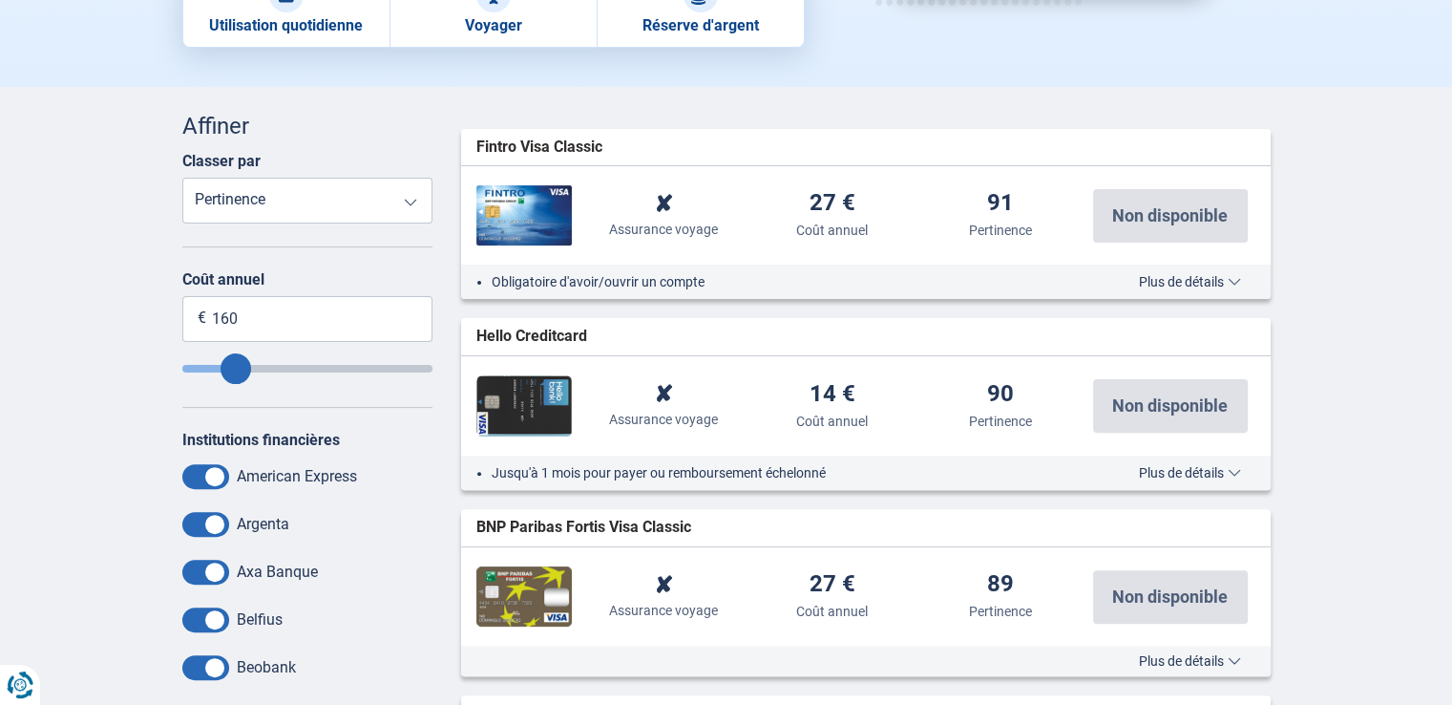
type input "0"
click at [191, 365] on input "Annualfee" at bounding box center [307, 369] width 251 height 8
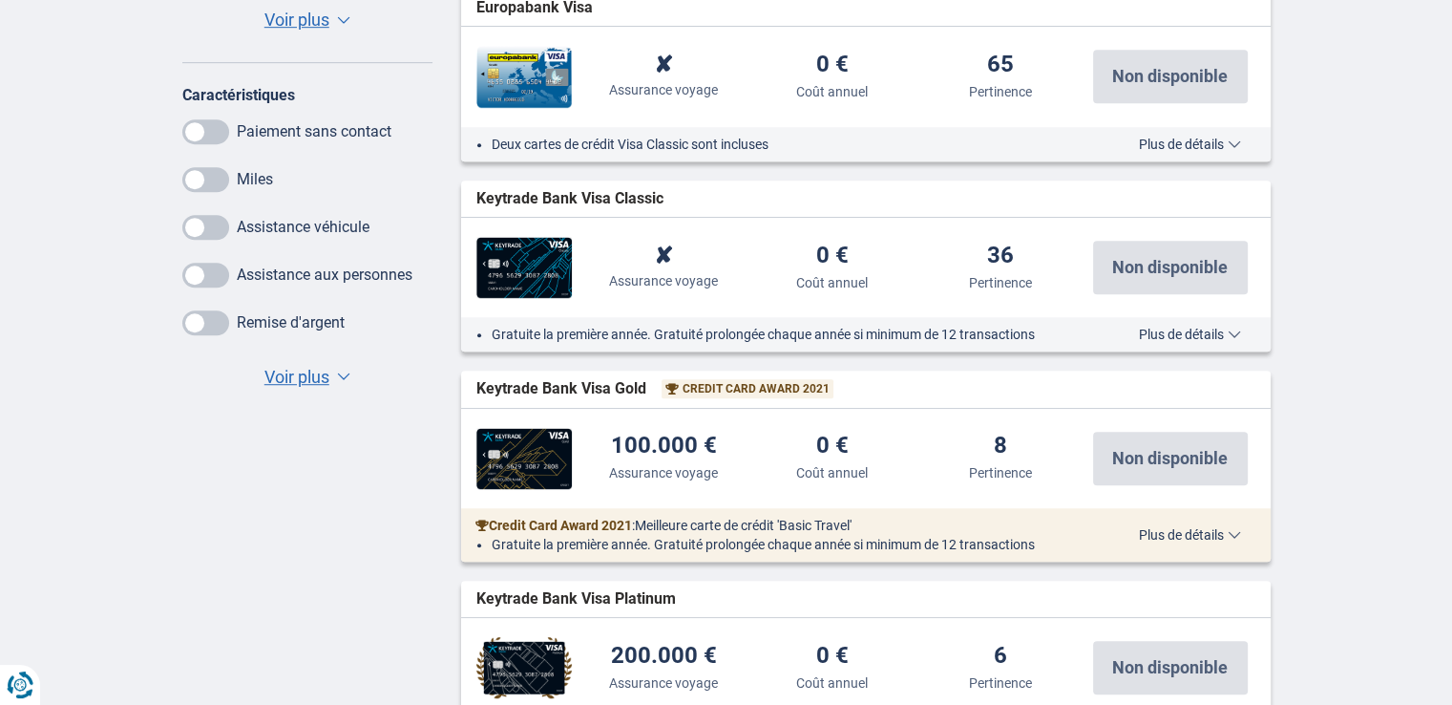
scroll to position [1146, 0]
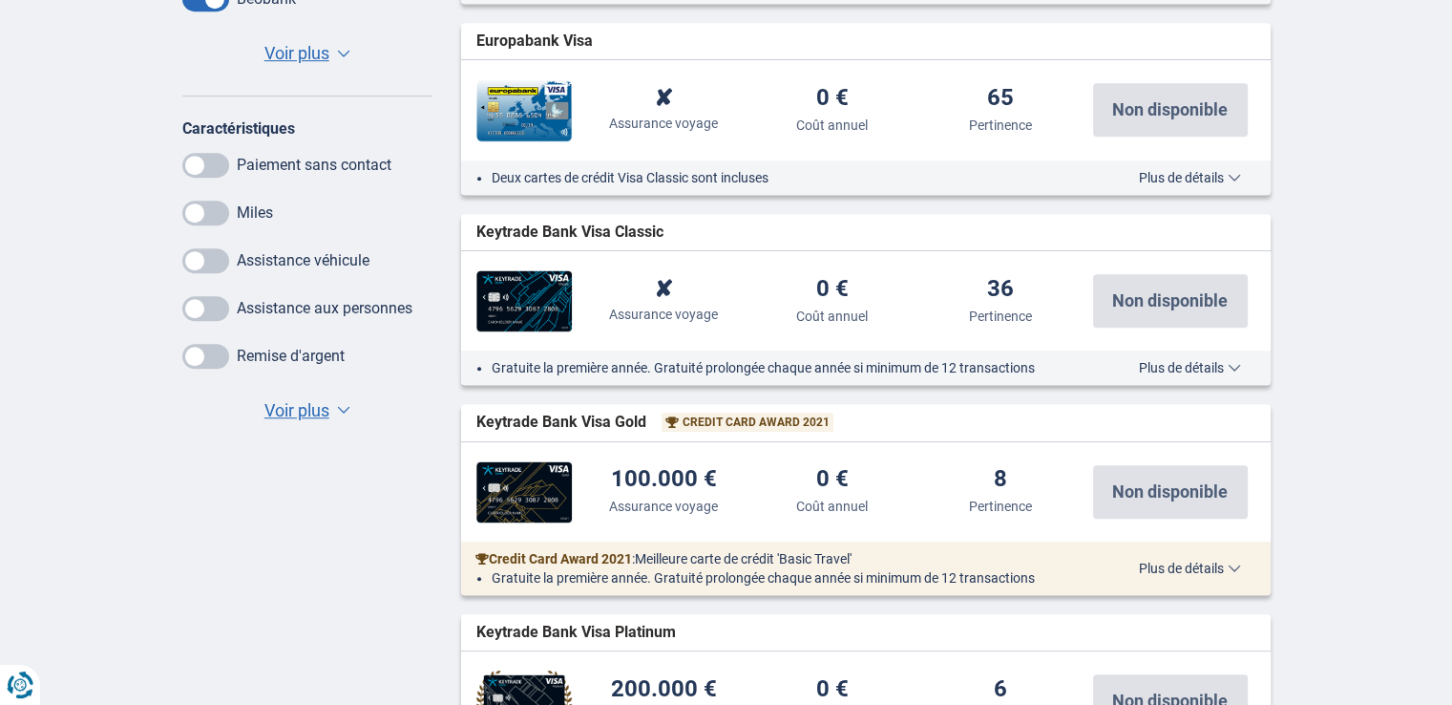
click at [218, 214] on span at bounding box center [205, 213] width 47 height 25
click at [0, 0] on input "checkbox" at bounding box center [0, 0] width 0 height 0
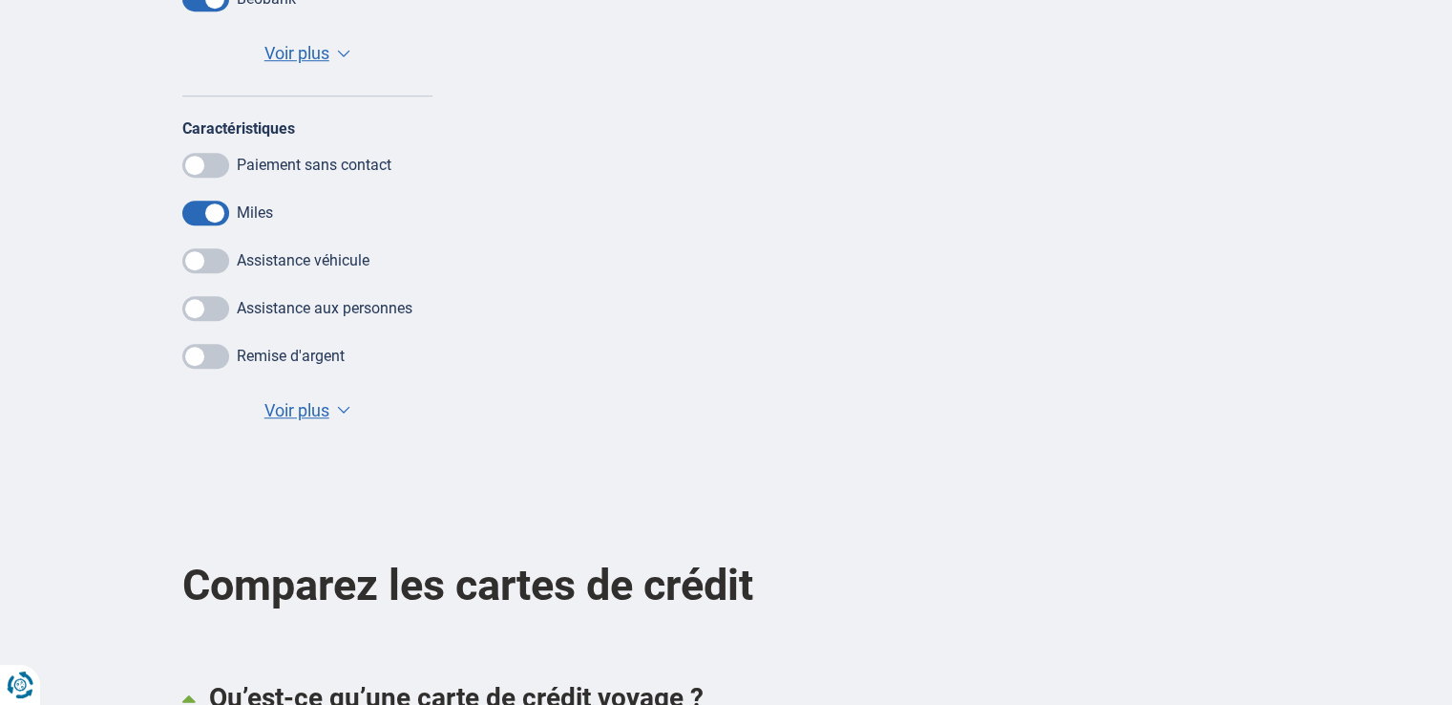
click at [196, 213] on span at bounding box center [205, 213] width 47 height 25
click at [0, 0] on input "checkbox" at bounding box center [0, 0] width 0 height 0
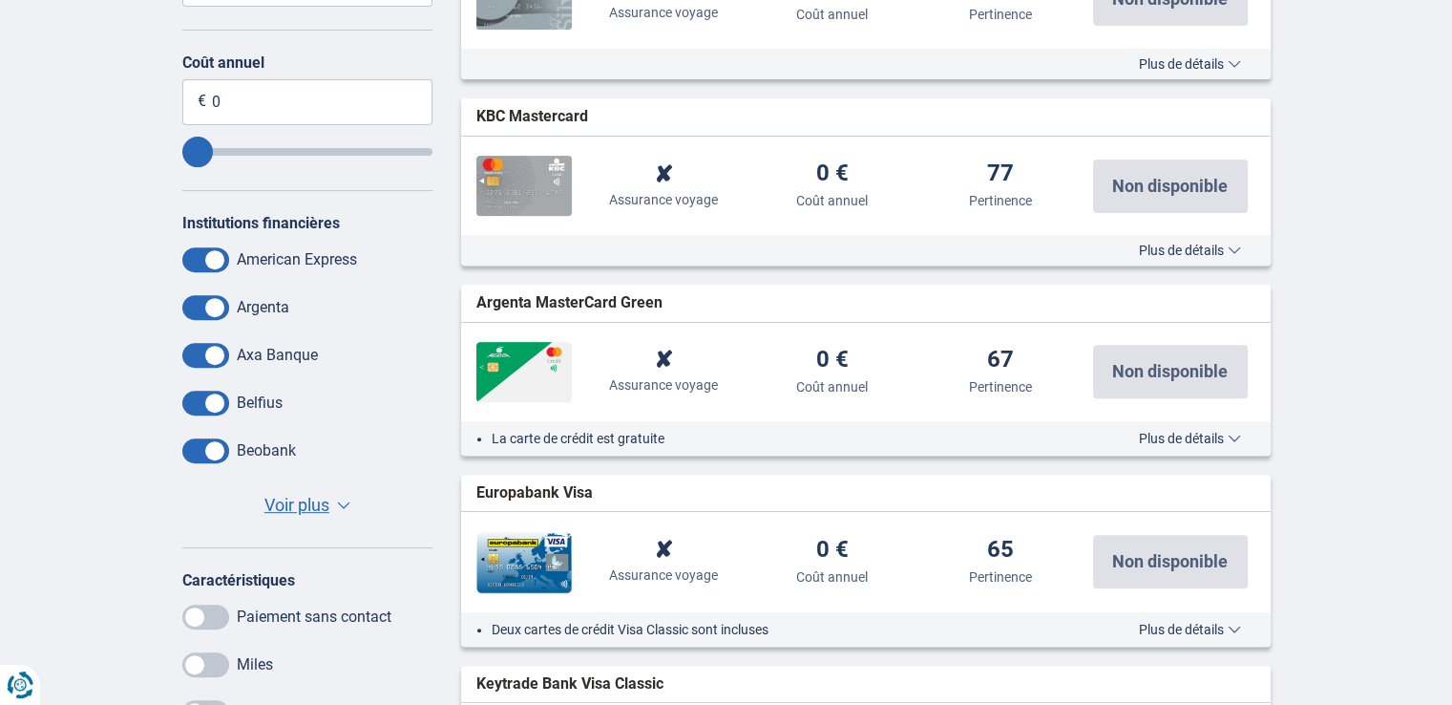
scroll to position [477, 0]
